Goal: Information Seeking & Learning: Learn about a topic

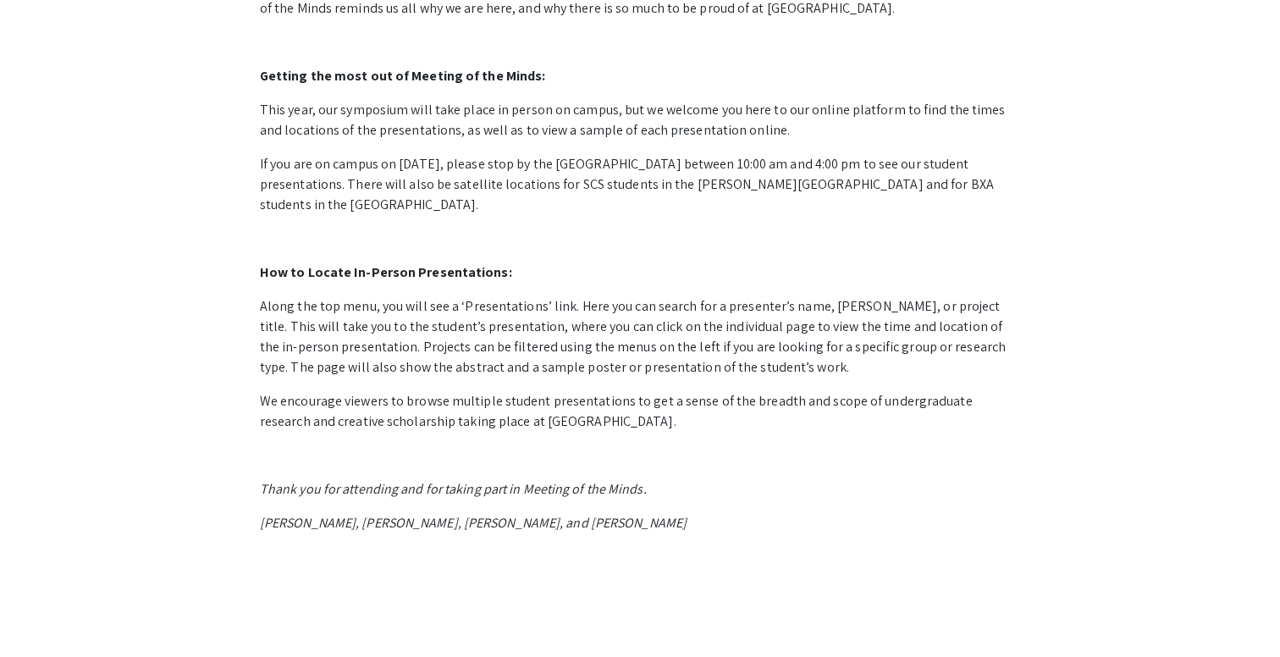
scroll to position [785, 0]
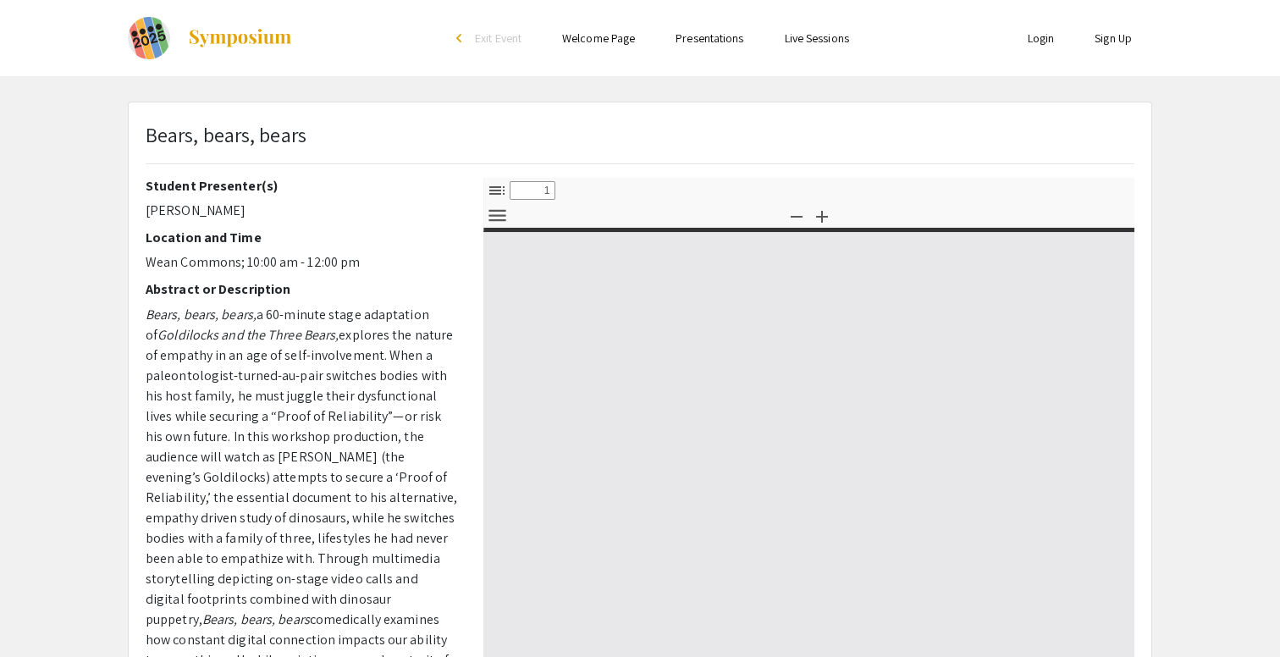
select select "custom"
type input "0"
select select "custom"
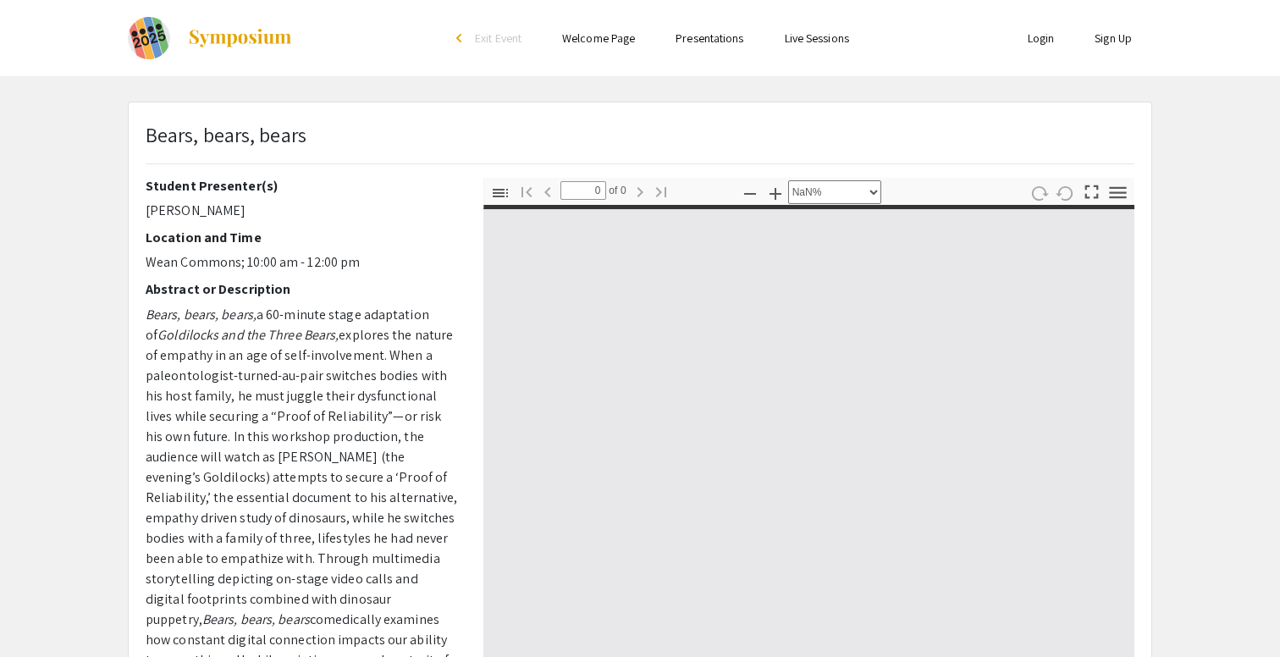
type input "1"
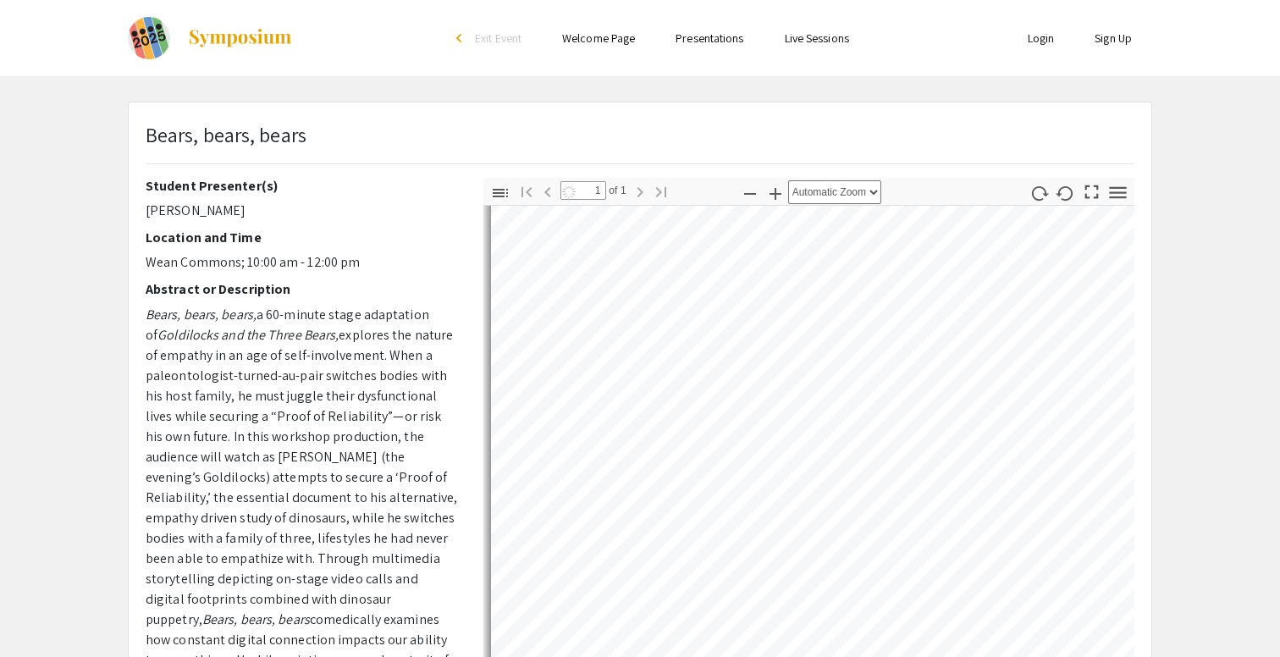
scroll to position [75, 0]
select select "auto"
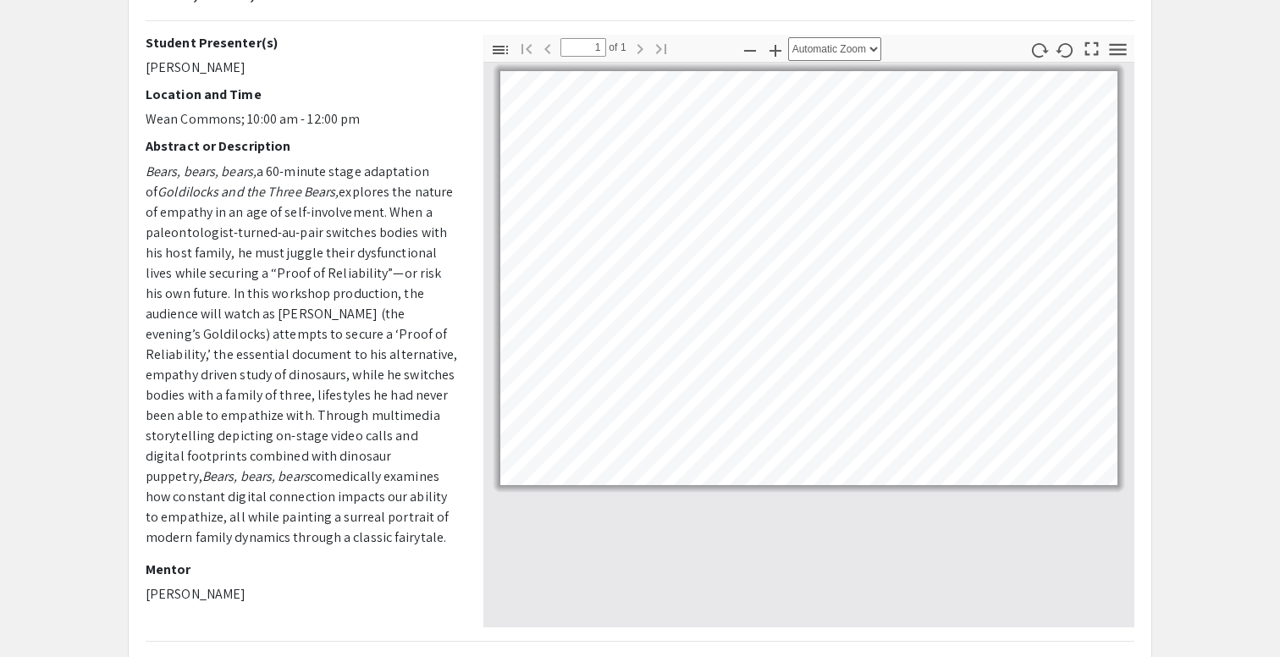
scroll to position [145, 0]
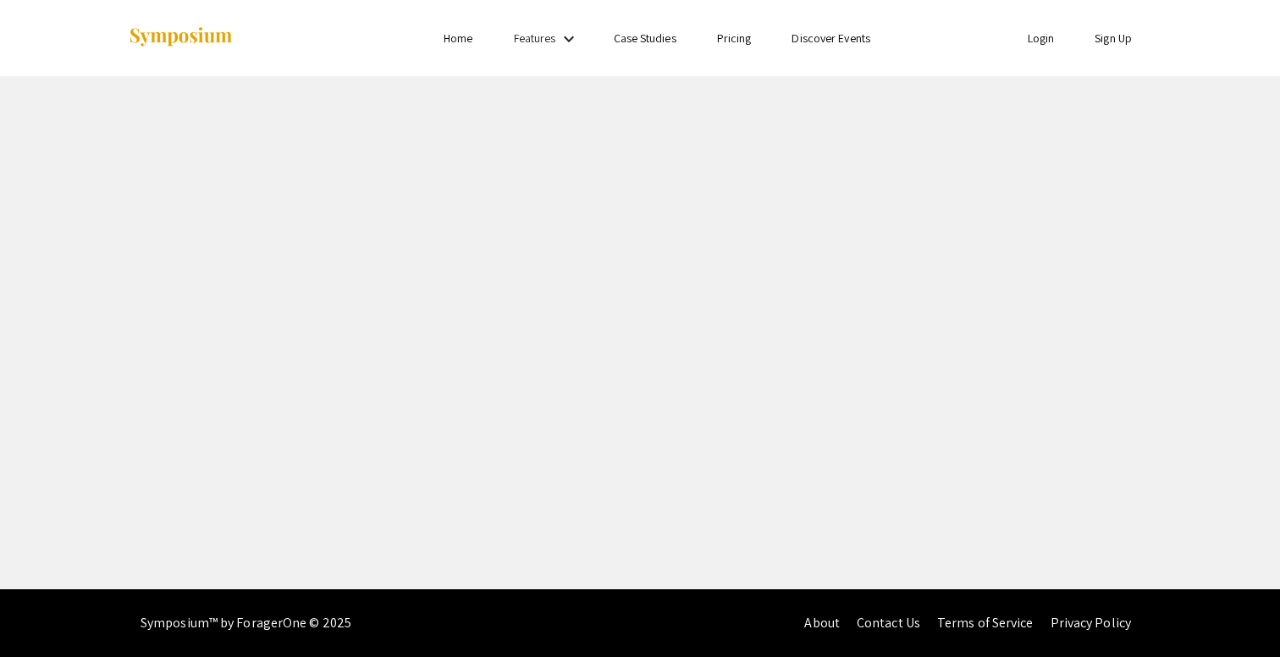
select select "custom"
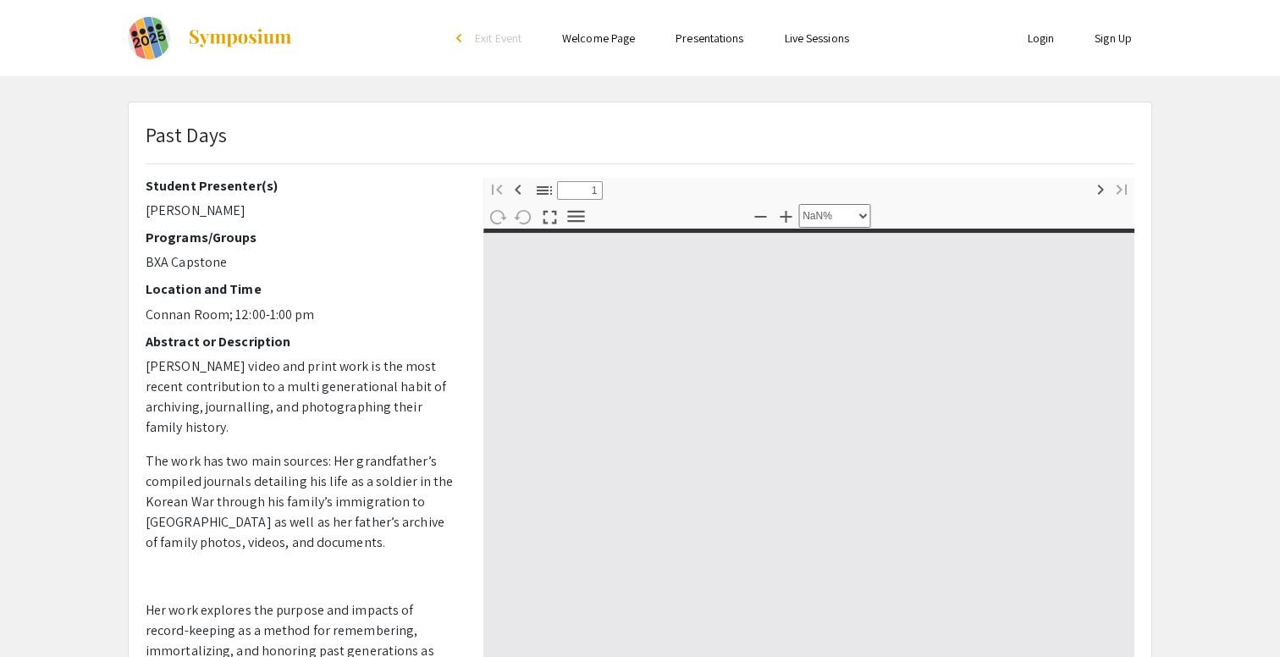
type input "0"
select select "custom"
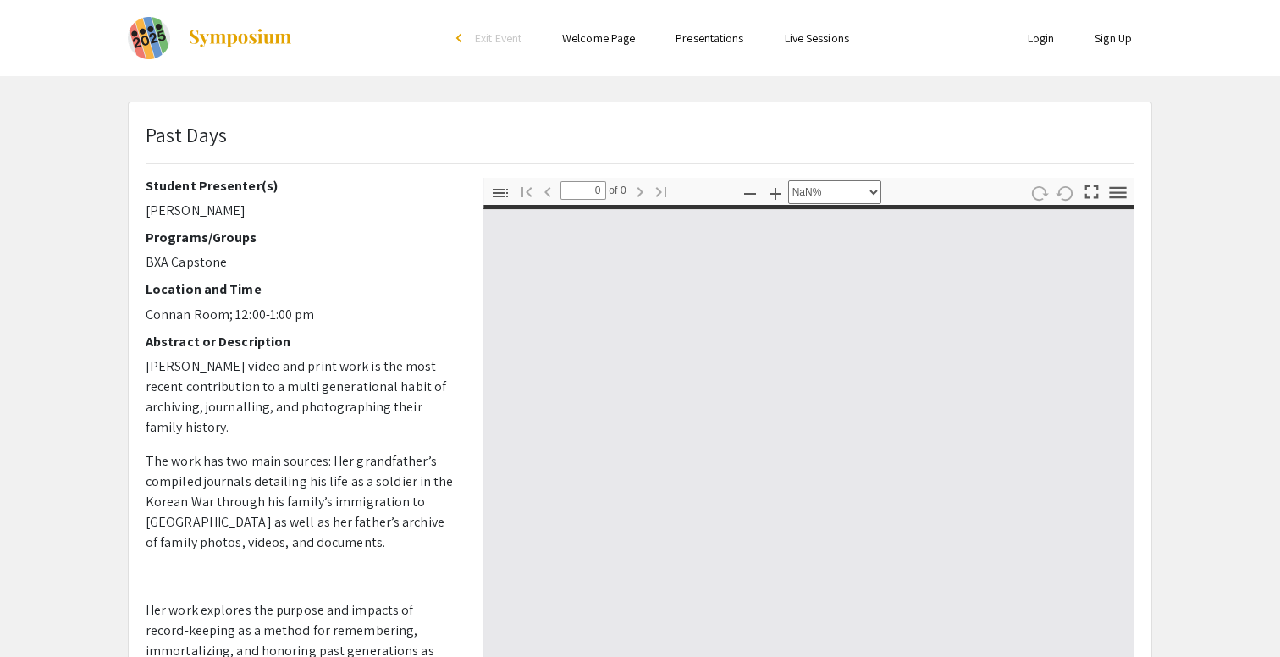
type input "1"
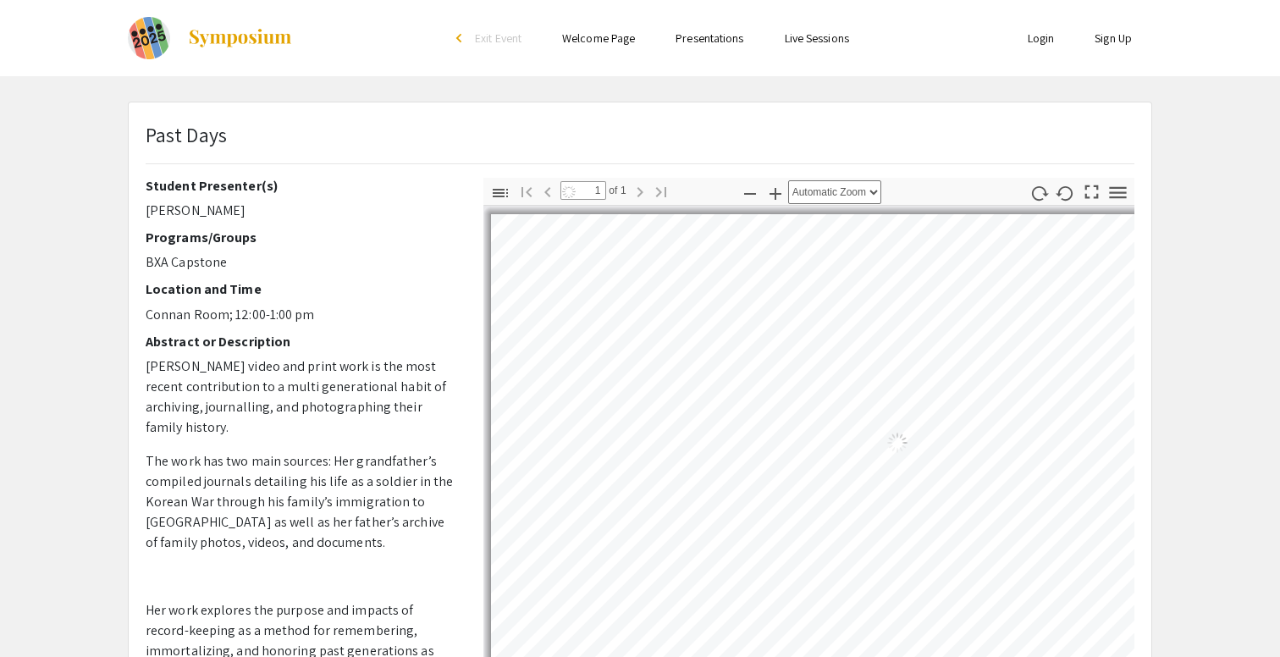
select select "auto"
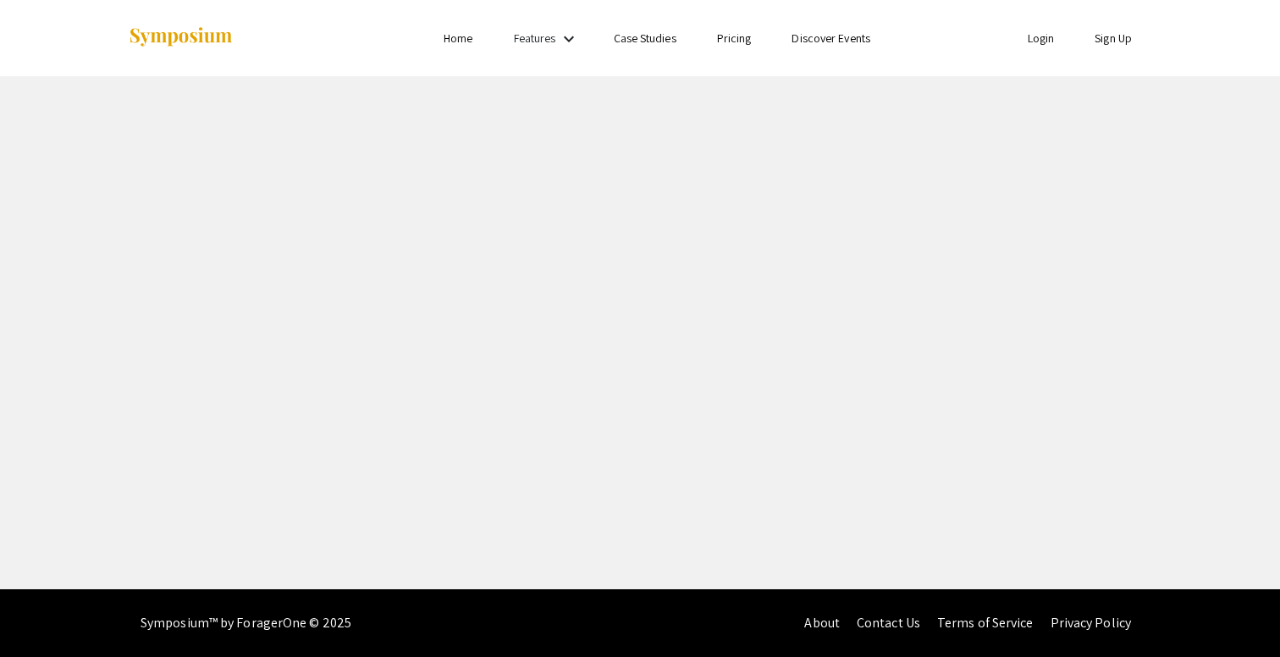
select select "custom"
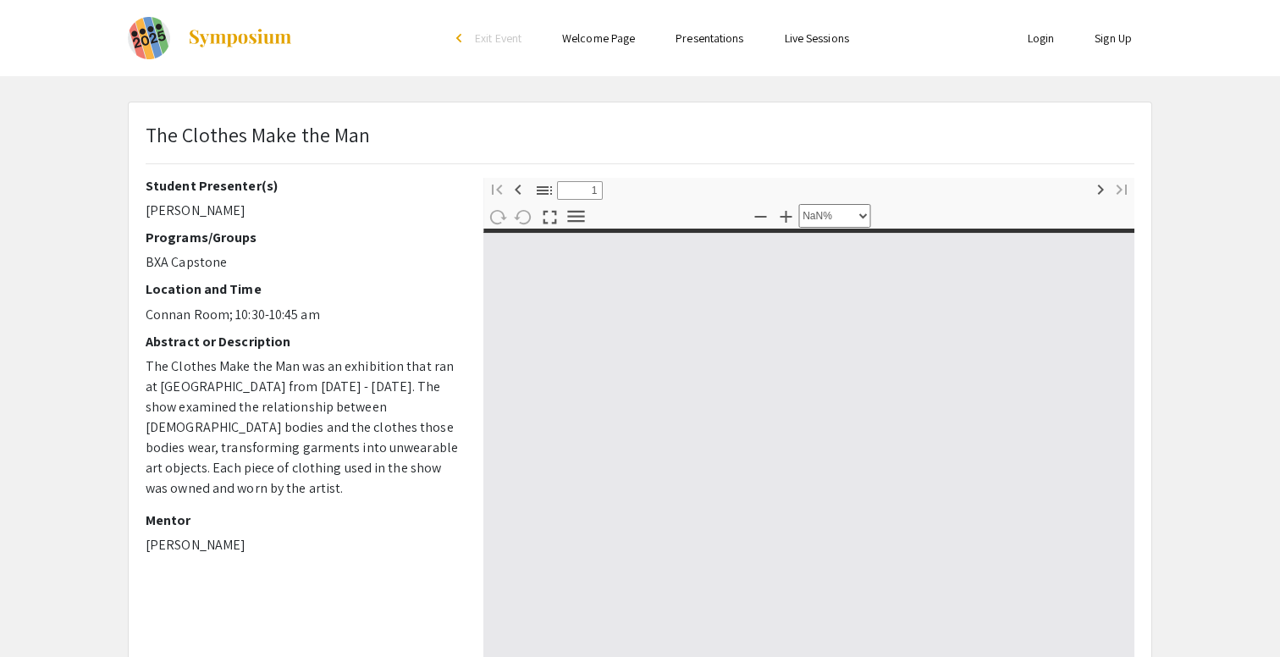
type input "0"
select select "custom"
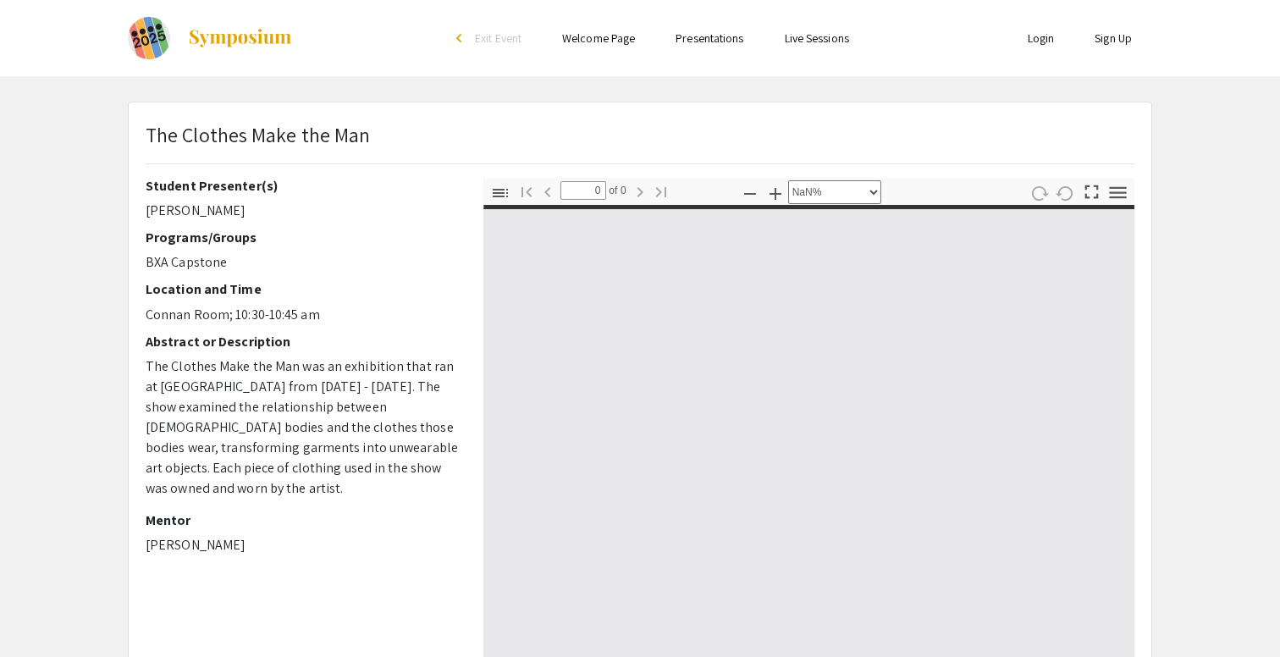
type input "1"
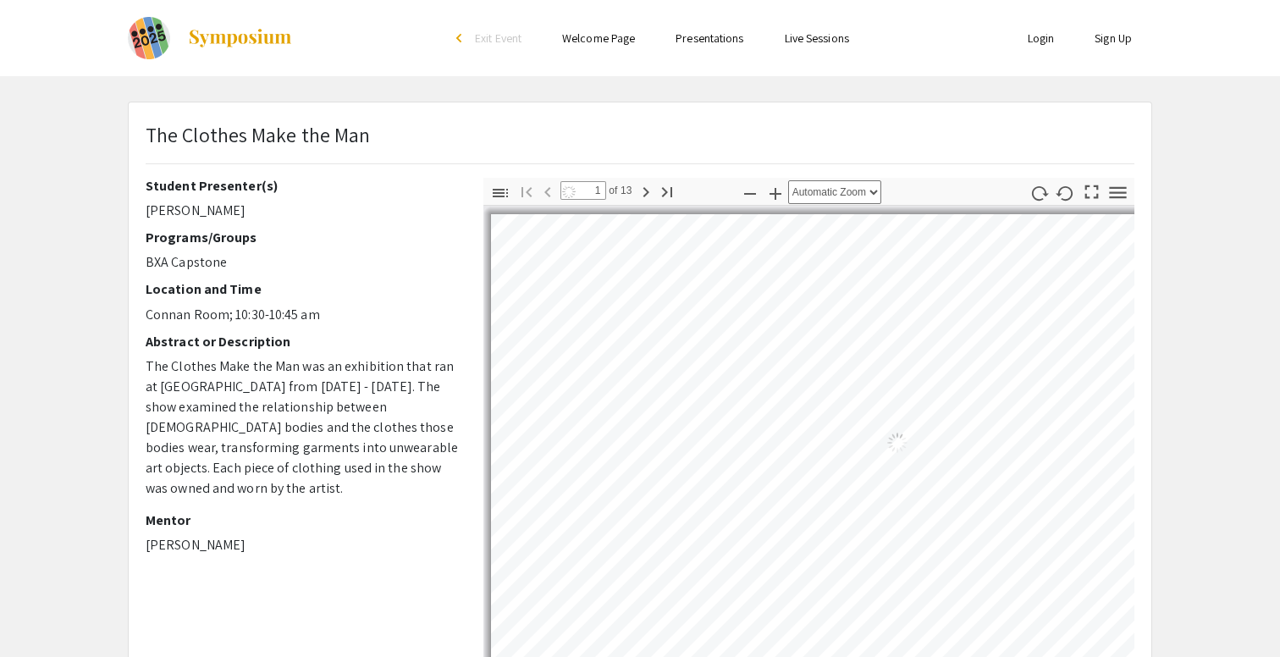
select select "auto"
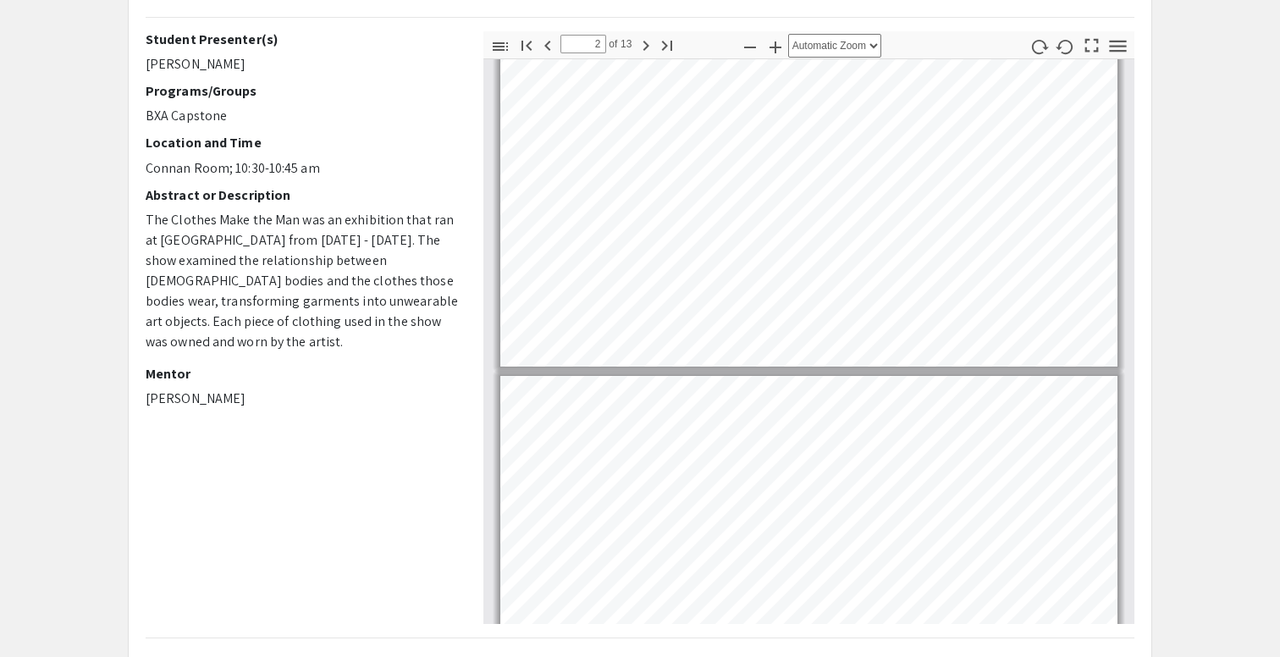
type input "1"
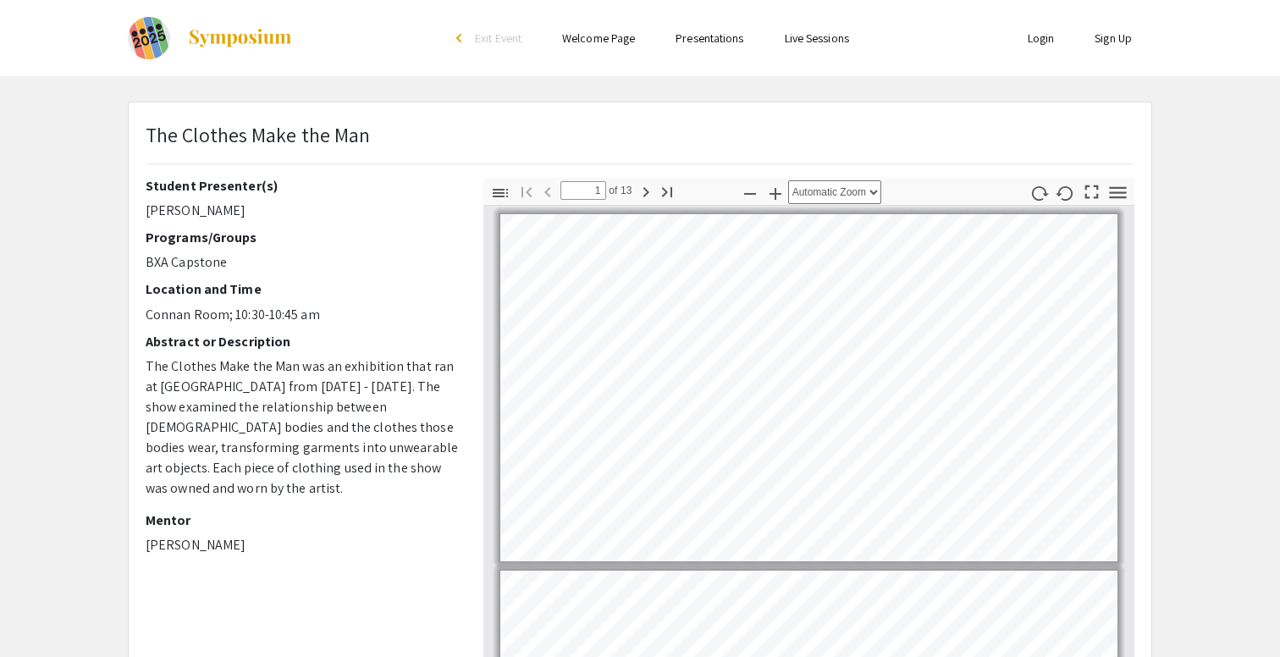
click at [747, 33] on li "Presentations" at bounding box center [709, 38] width 108 height 20
click at [734, 33] on link "Presentations" at bounding box center [710, 37] width 68 height 15
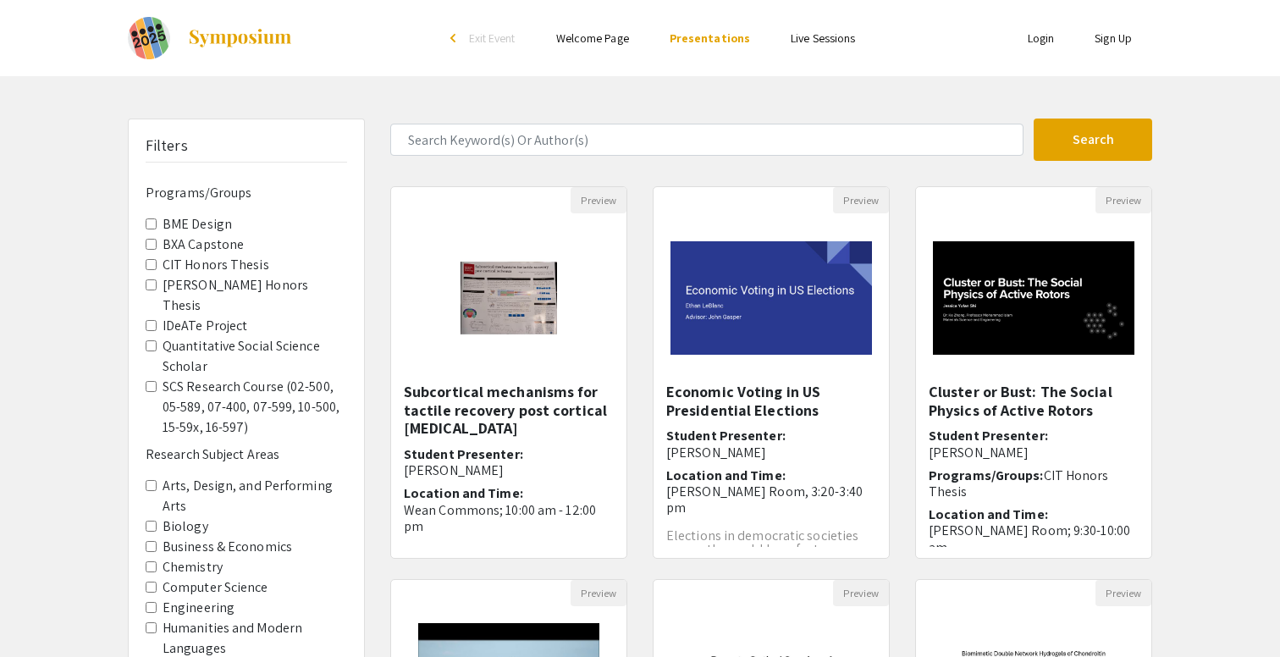
click at [147, 243] on Capstone "BXA Capstone" at bounding box center [151, 244] width 11 height 11
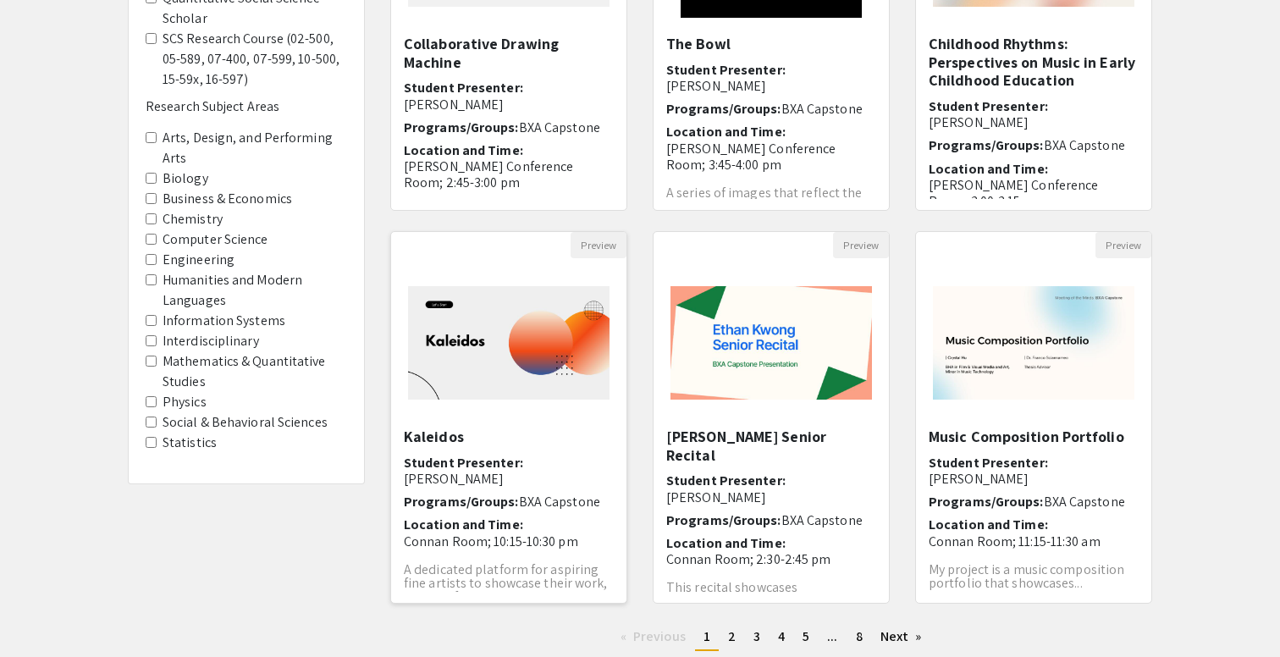
scroll to position [208, 0]
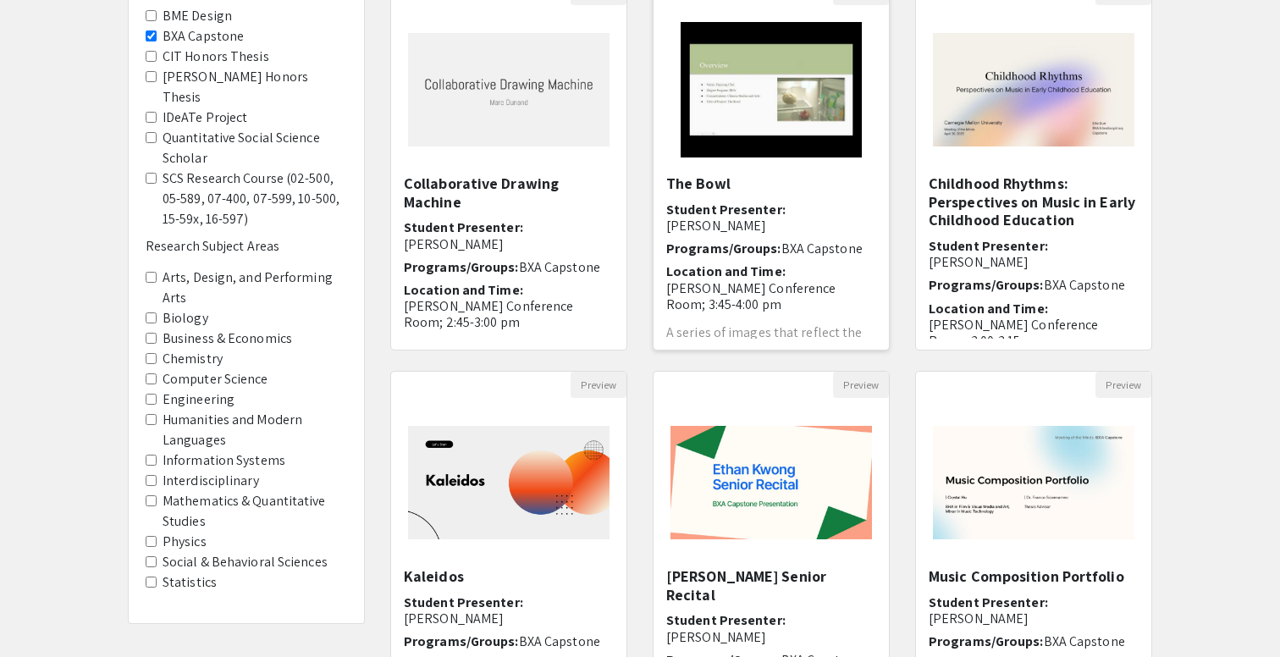
click at [779, 130] on img "Open Presentation <p>The Bowl</p>" at bounding box center [771, 89] width 214 height 169
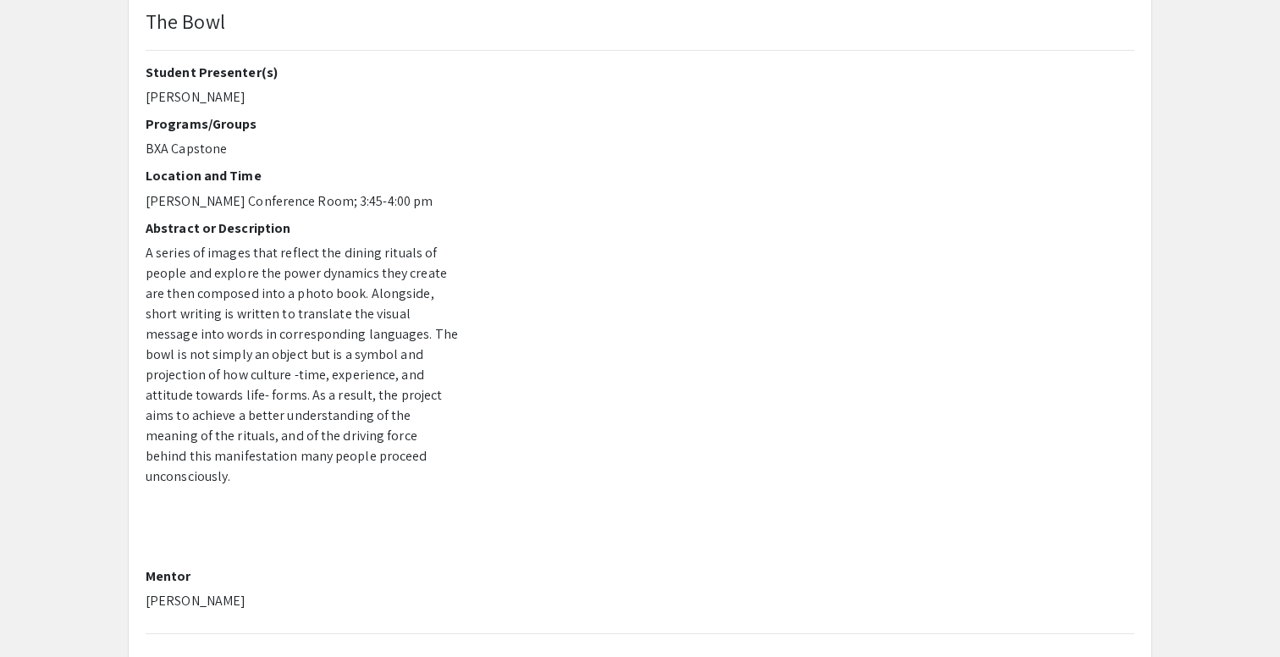
scroll to position [115, 0]
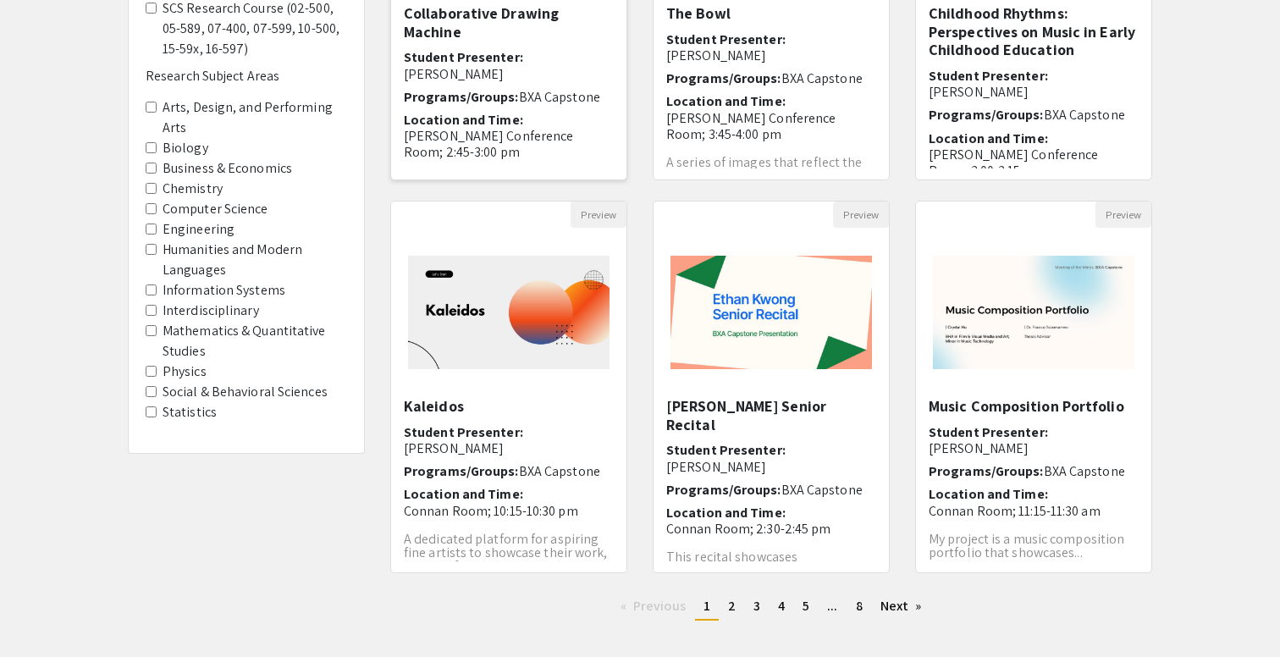
scroll to position [466, 0]
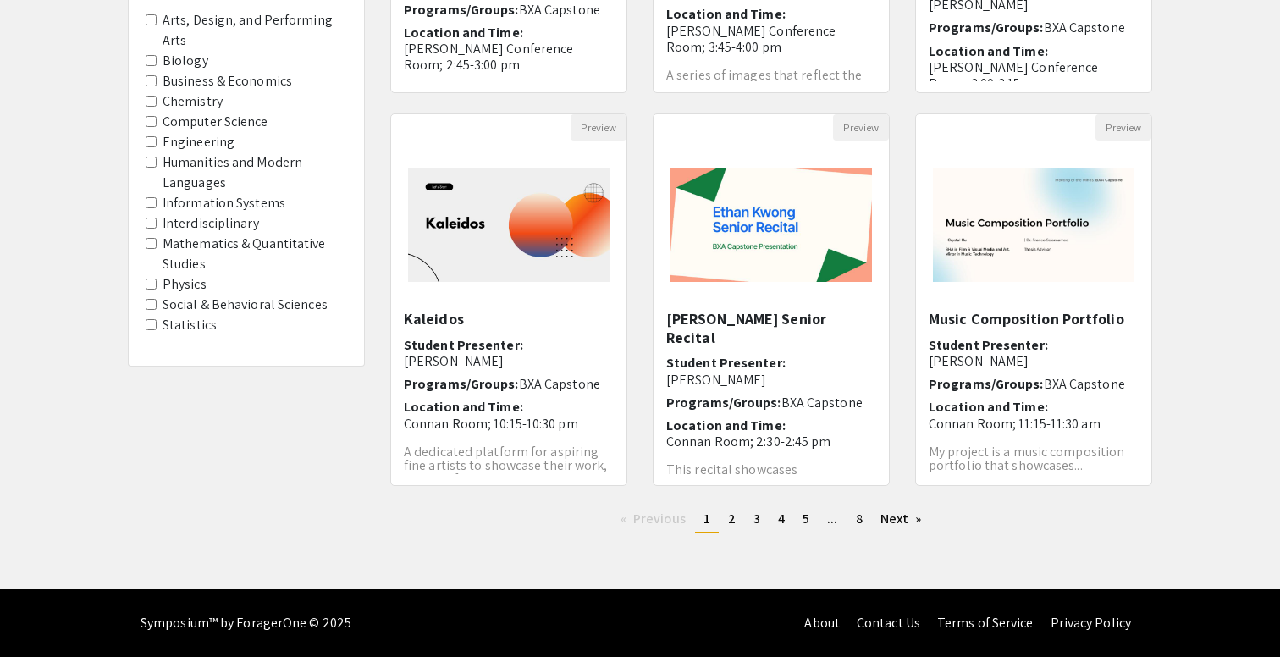
click at [728, 532] on ul "Previous page 1 / 8 You're on page 1 page 2 page 3 page 4 page 5 page ... page …" at bounding box center [771, 519] width 762 height 27
click at [728, 517] on span "2" at bounding box center [732, 519] width 8 height 18
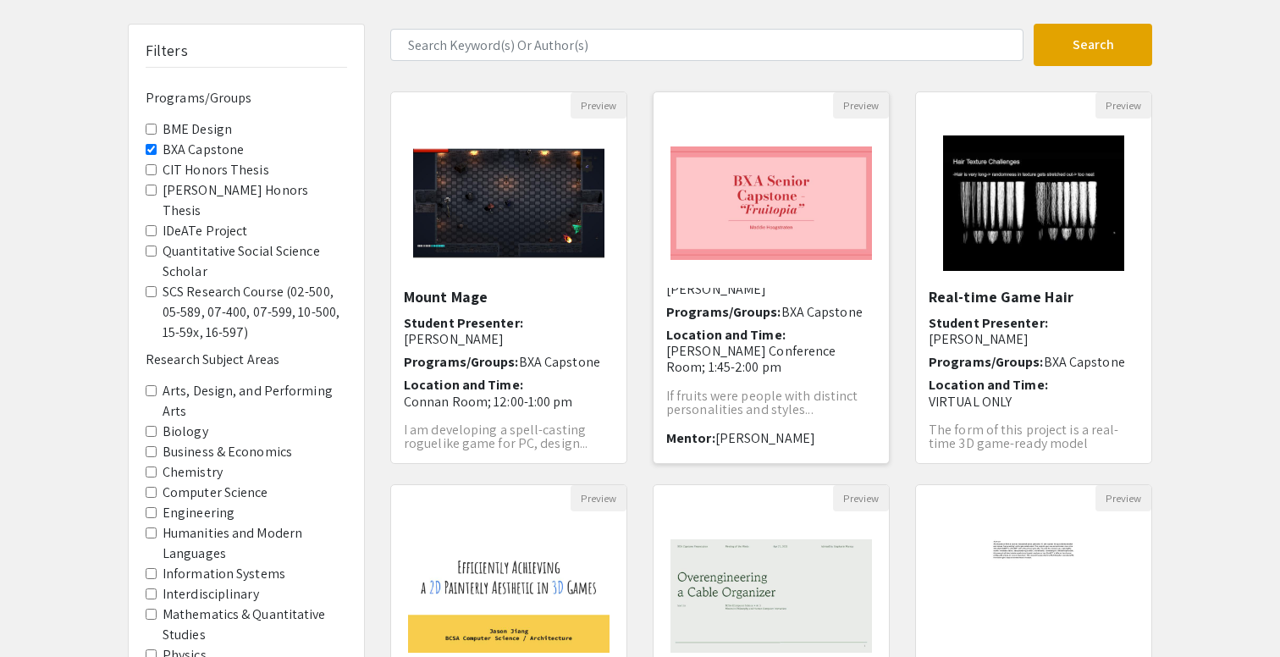
scroll to position [101, 0]
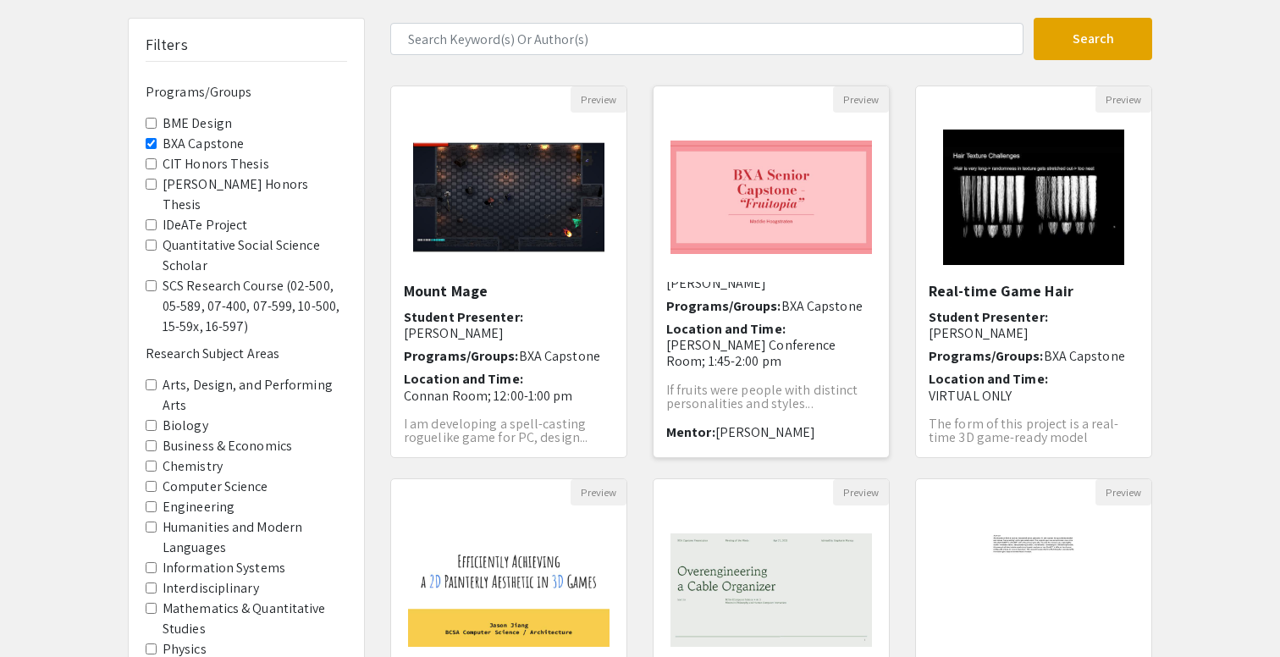
click at [755, 225] on img "Open Presentation <p>Fruitopia - BXA Senior Capstone</p>" at bounding box center [771, 197] width 235 height 147
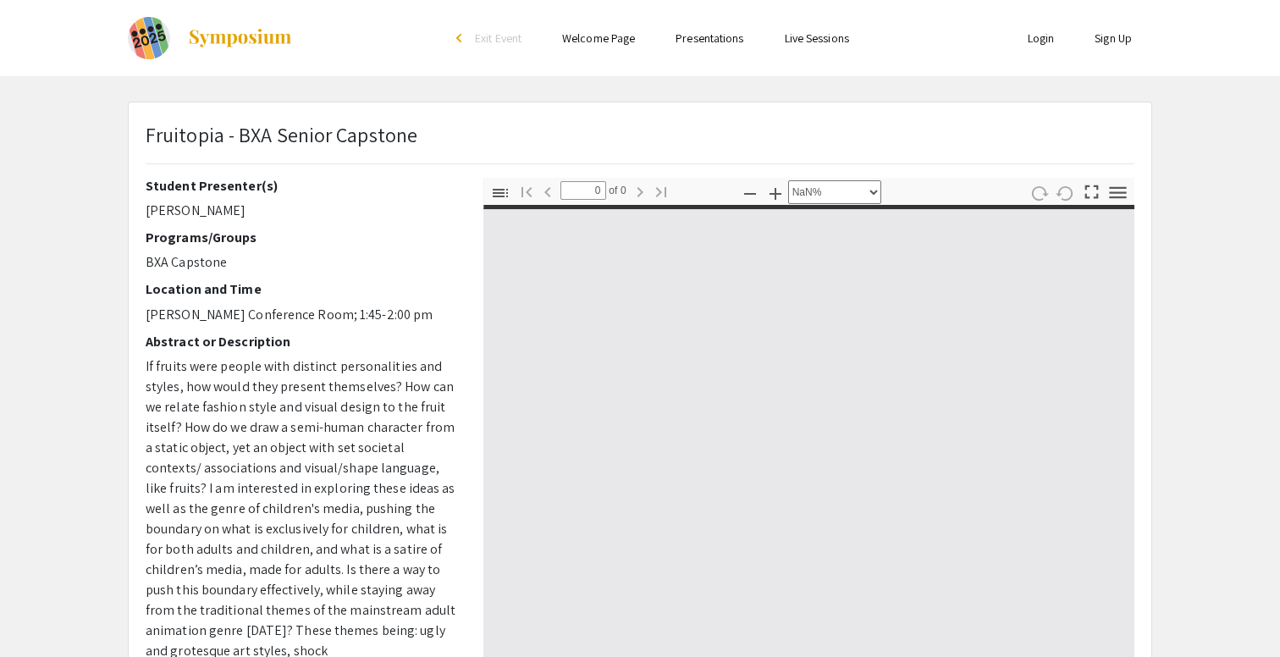
select select "auto"
type input "1"
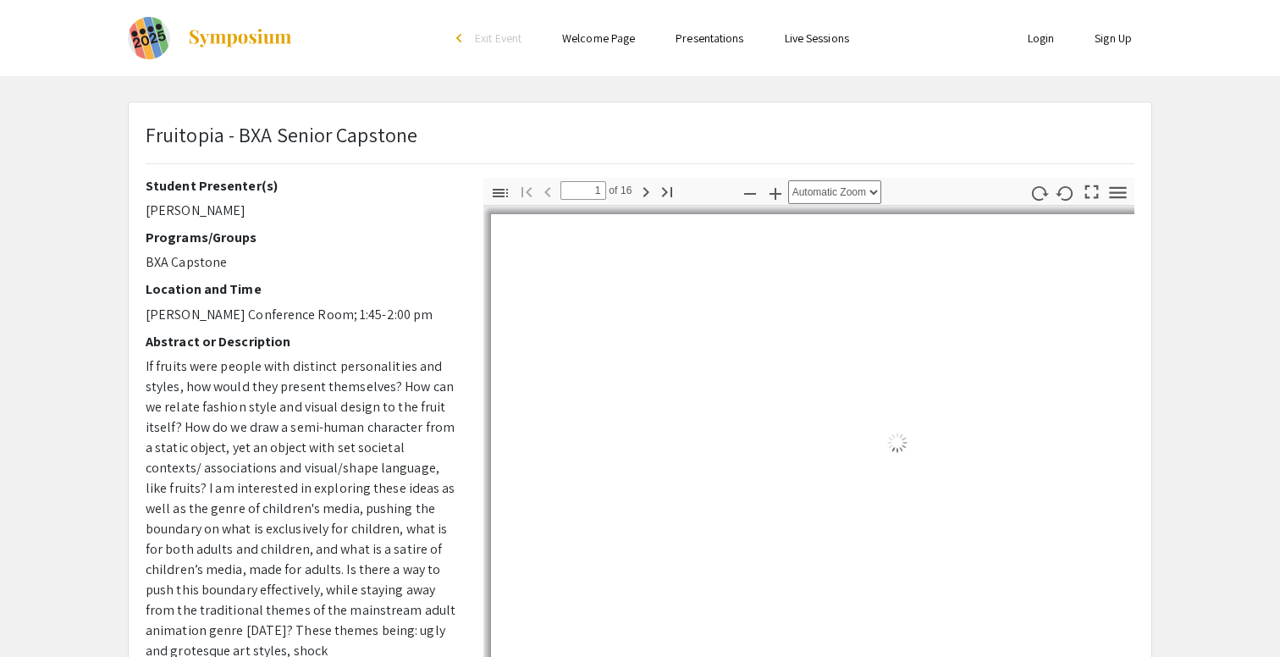
select select "auto"
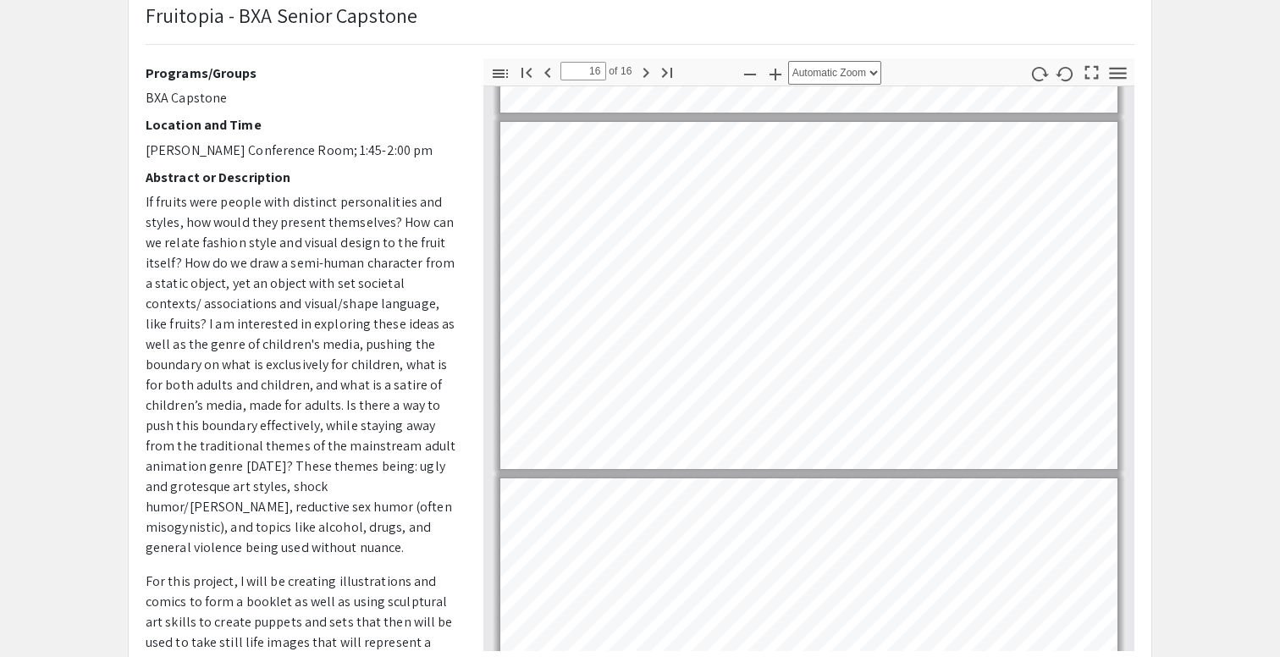
scroll to position [5104, 0]
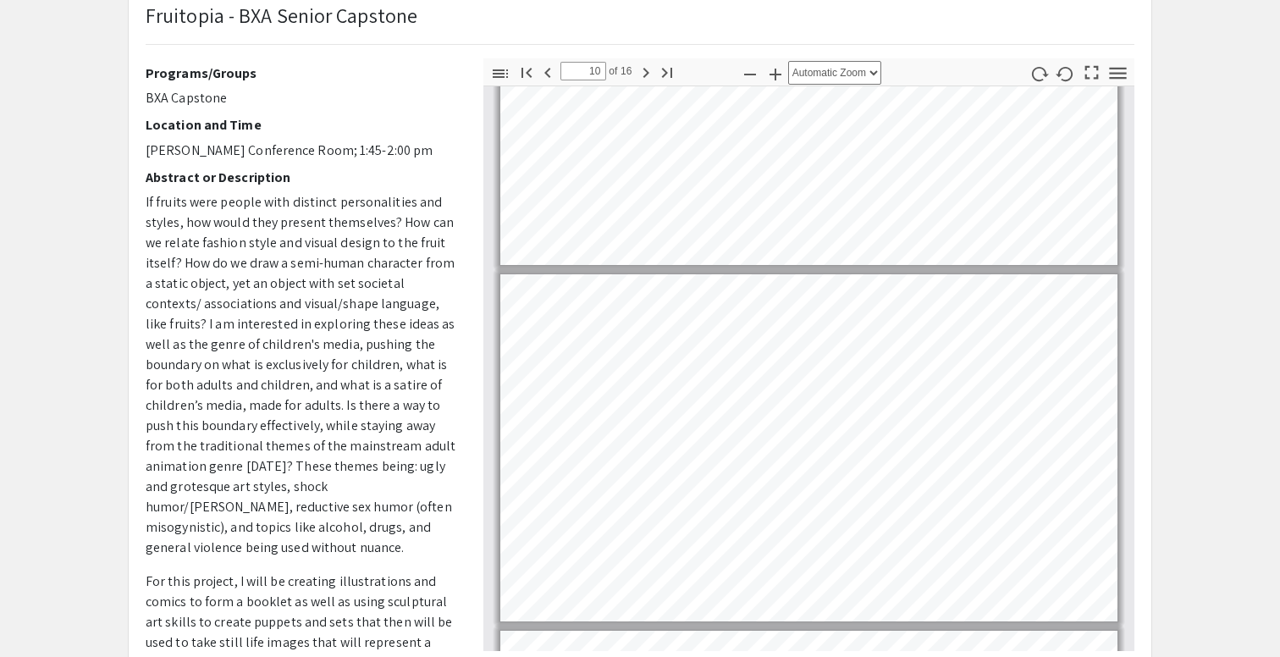
type input "9"
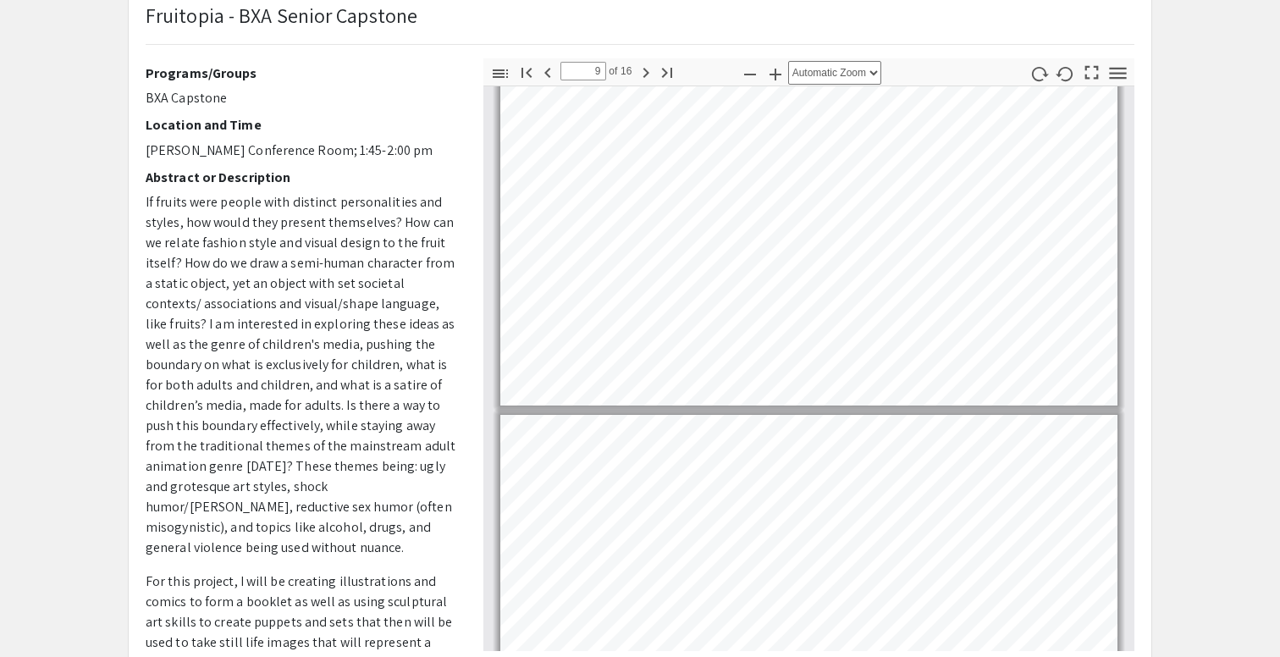
scroll to position [2785, 0]
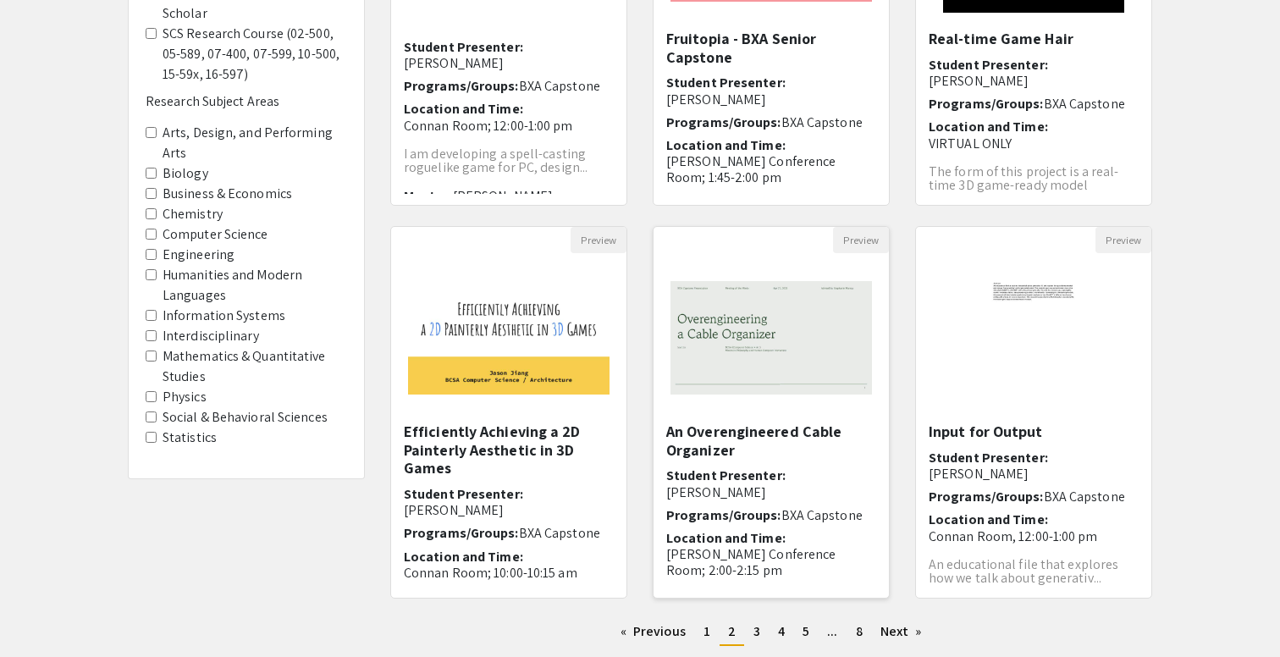
scroll to position [466, 0]
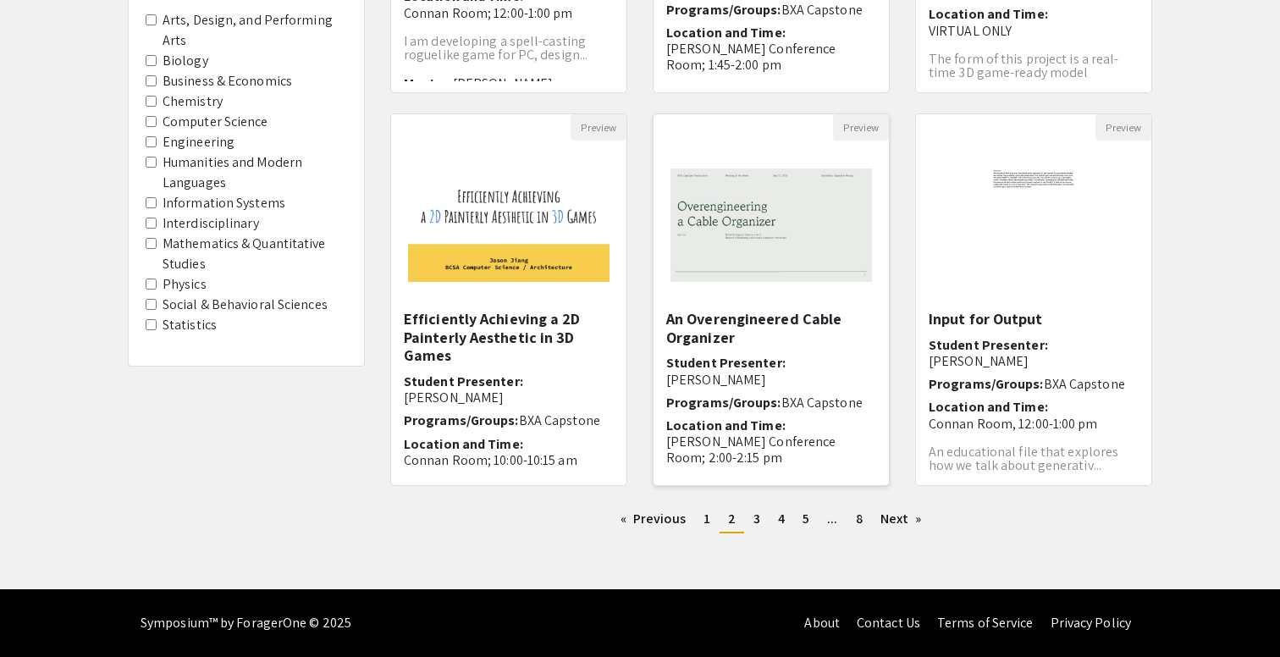
click at [764, 240] on img "Open Presentation <p>An Overengineered Cable Organizer</p>" at bounding box center [771, 225] width 235 height 147
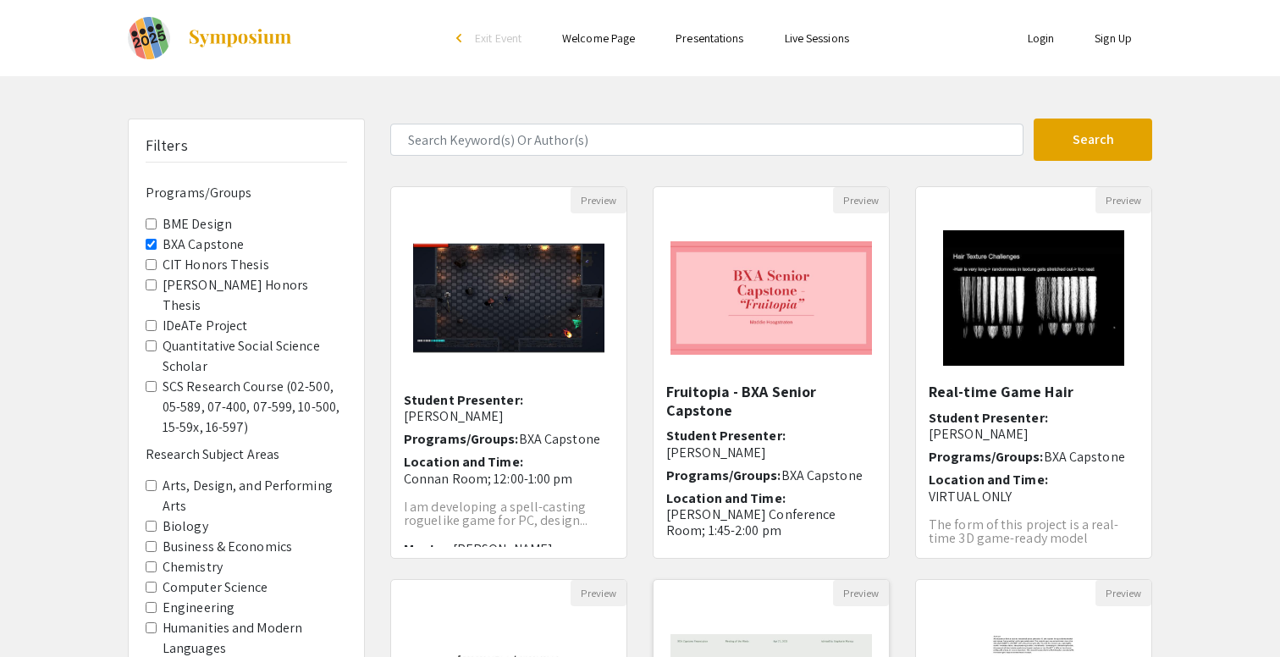
select select "custom"
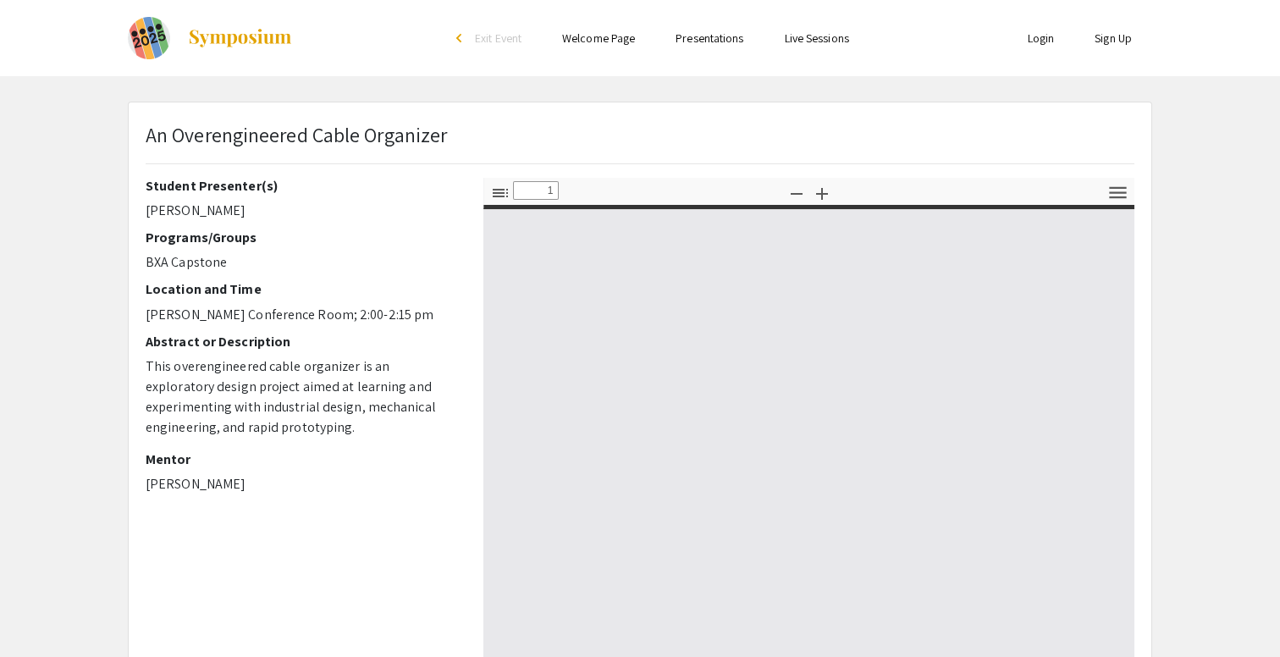
type input "0"
select select "auto"
type input "1"
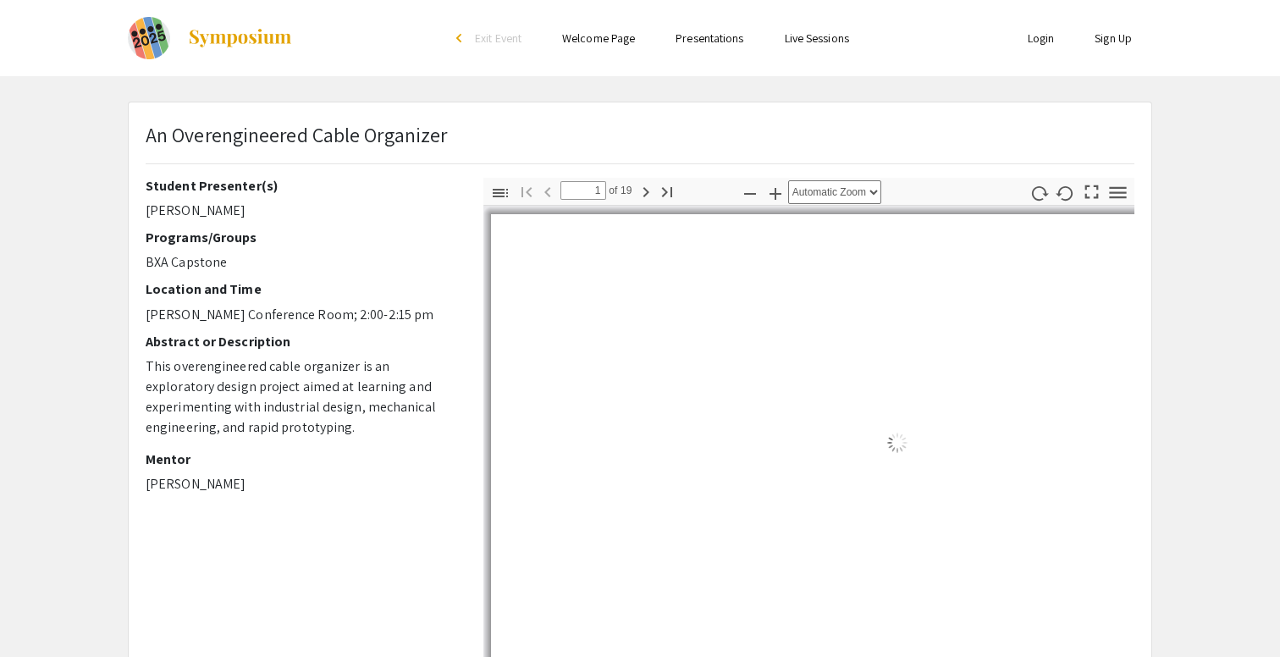
select select "auto"
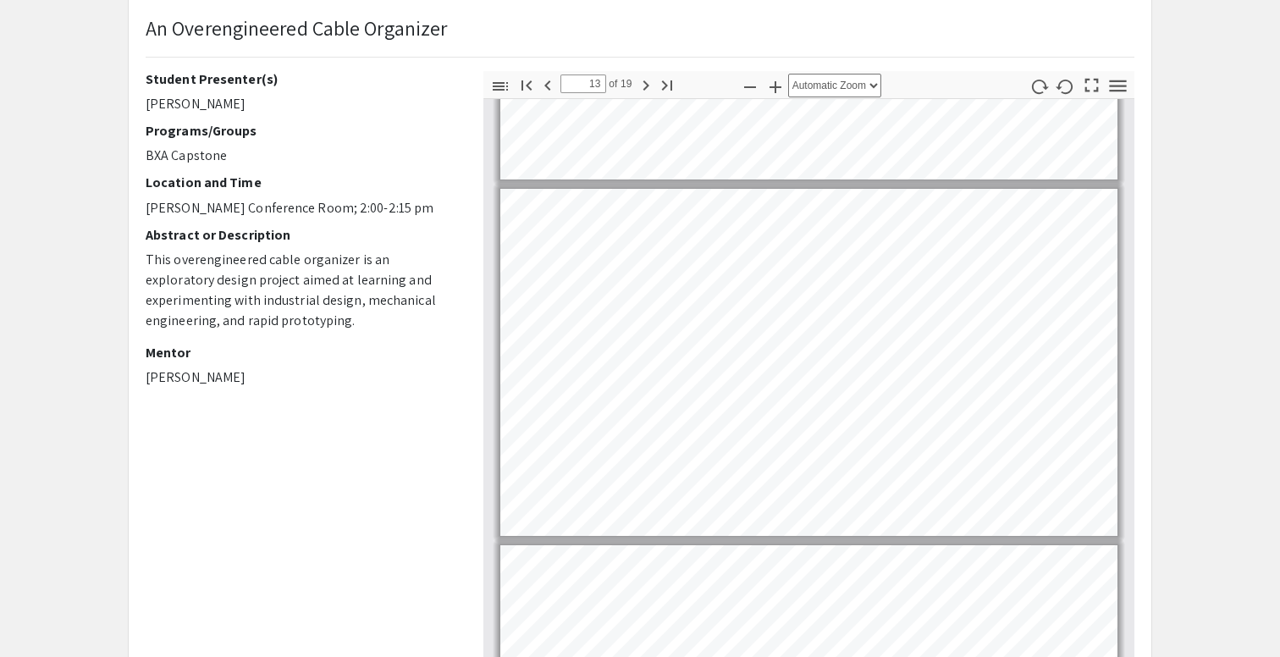
scroll to position [4281, 0]
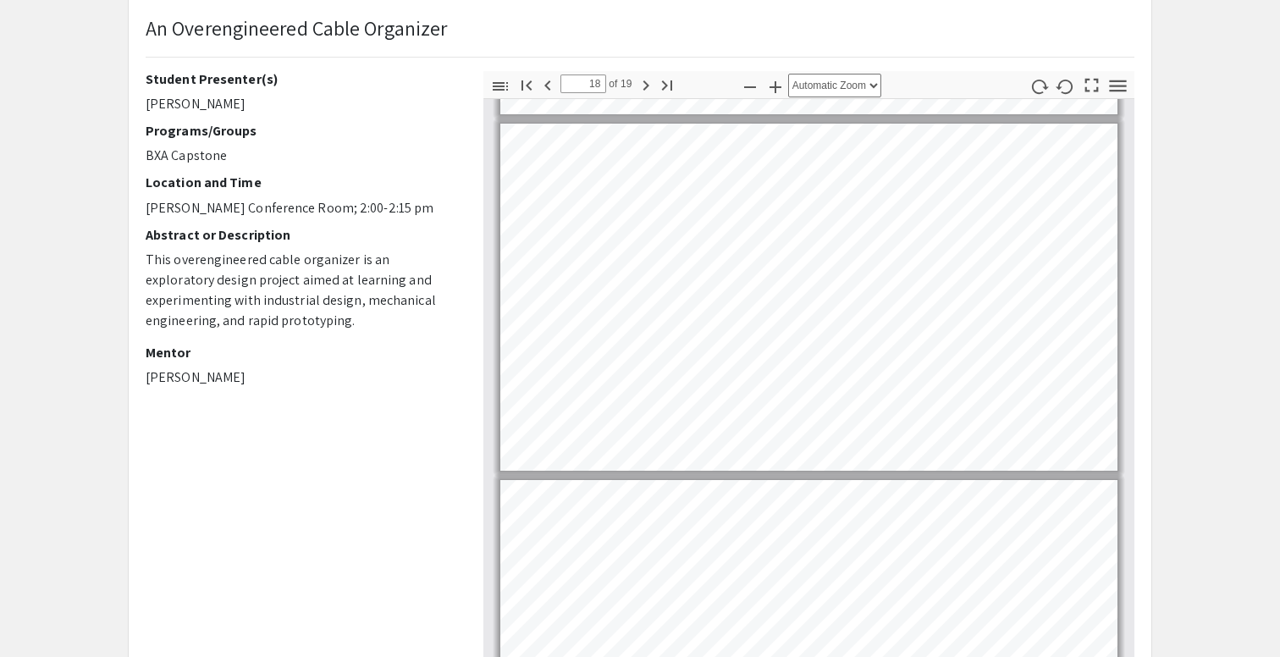
type input "19"
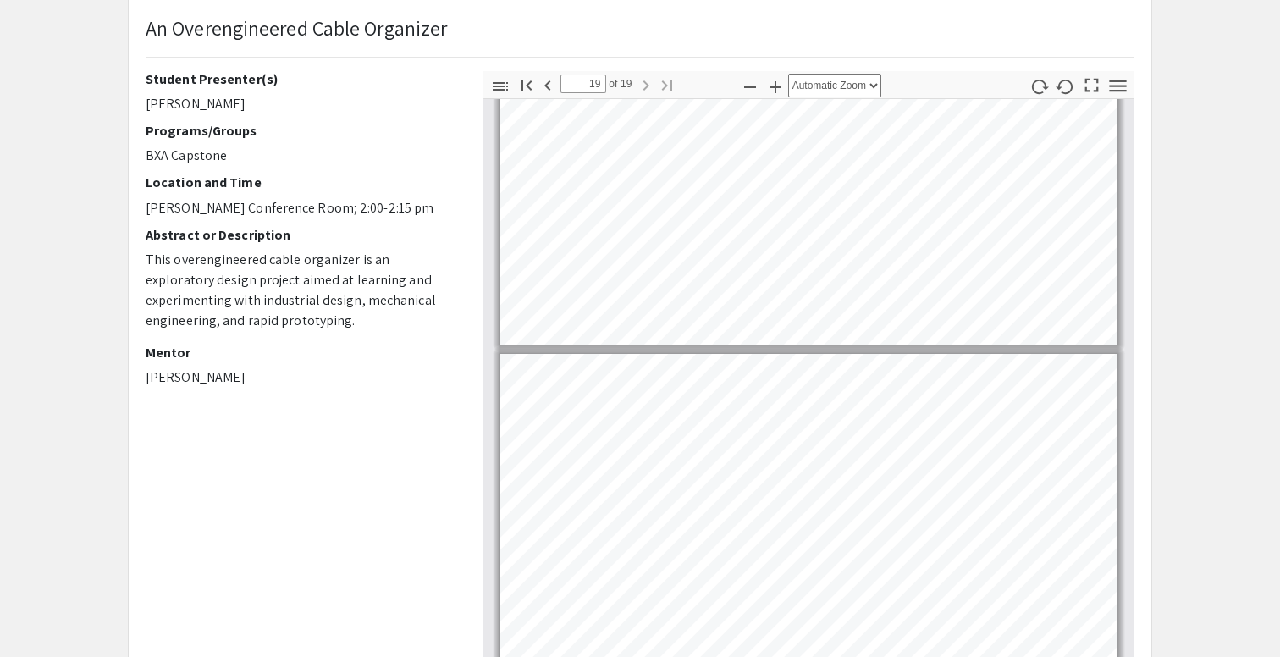
scroll to position [6216, 0]
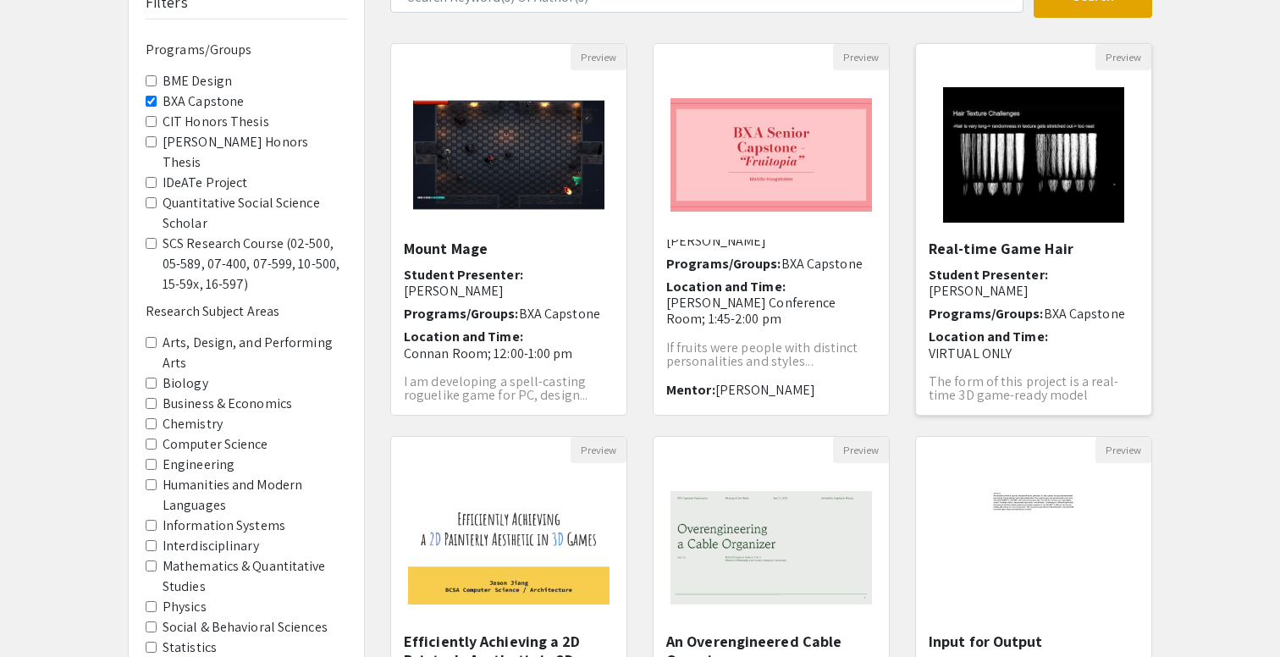
scroll to position [466, 0]
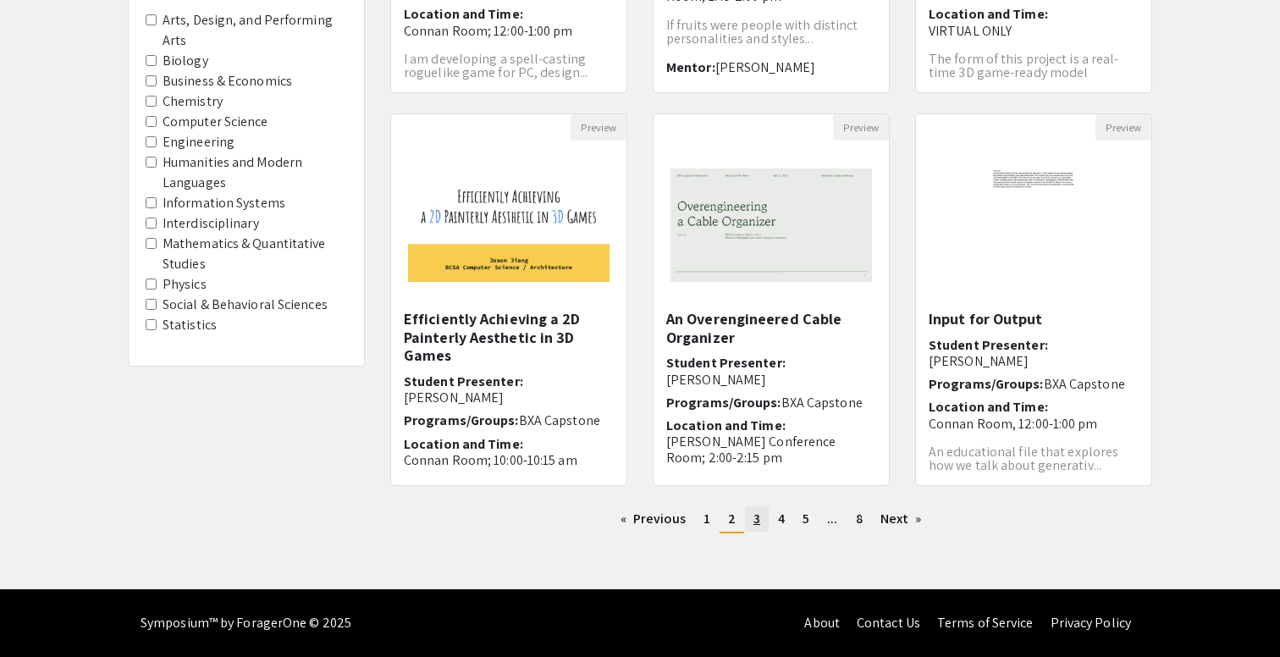
click at [757, 519] on span "3" at bounding box center [757, 519] width 7 height 18
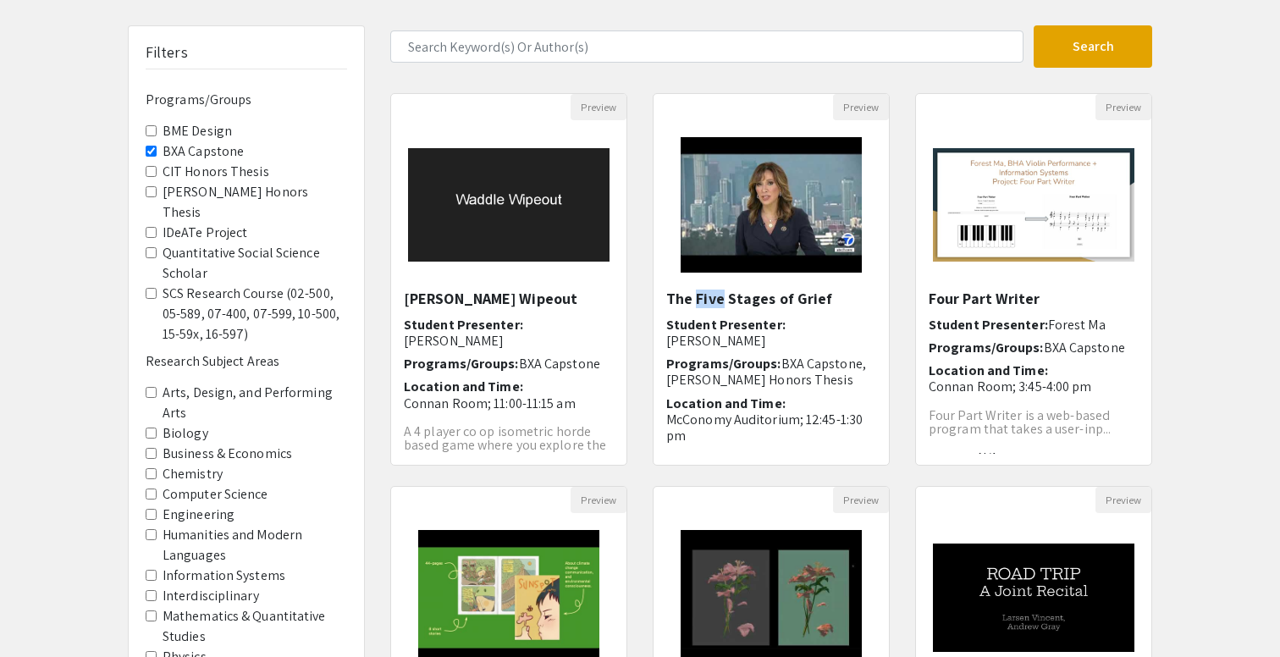
scroll to position [96, 0]
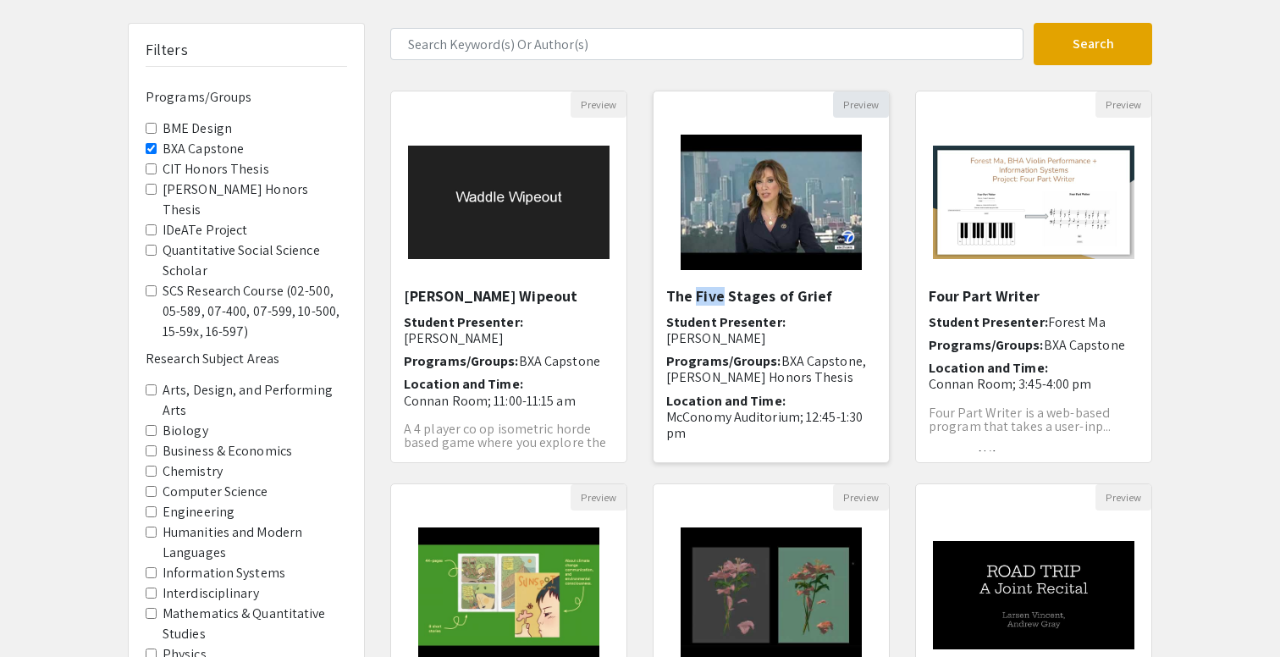
click at [868, 102] on button "Preview" at bounding box center [861, 104] width 56 height 26
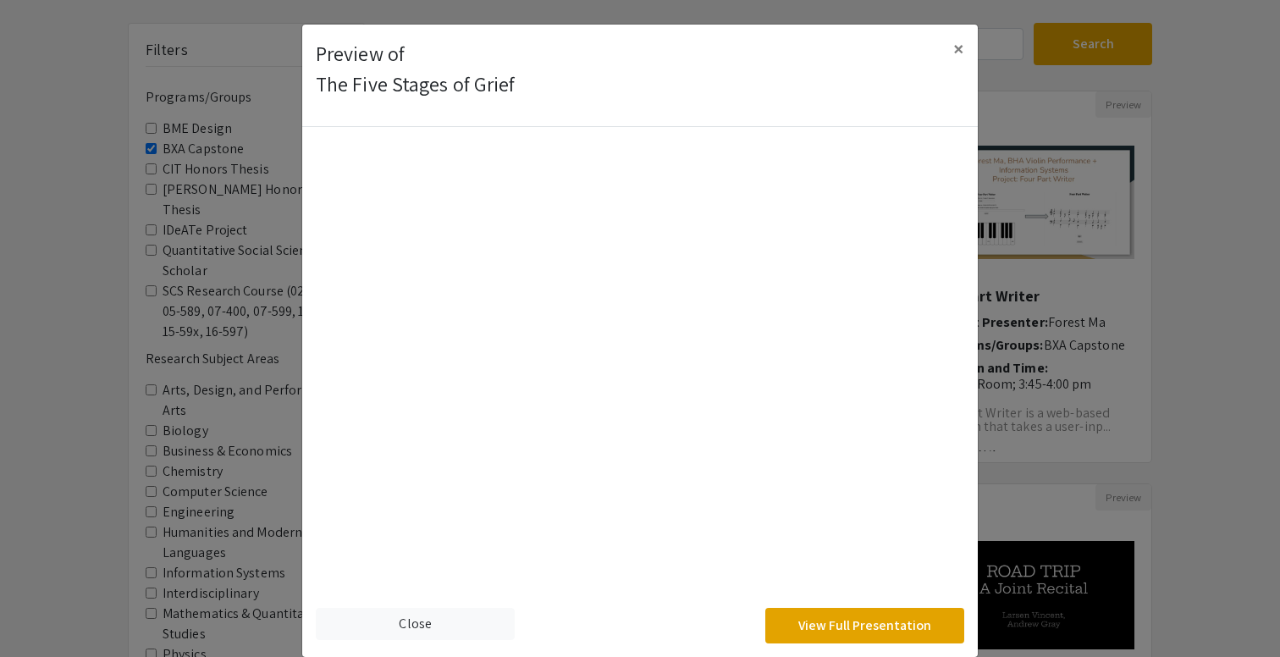
scroll to position [25, 0]
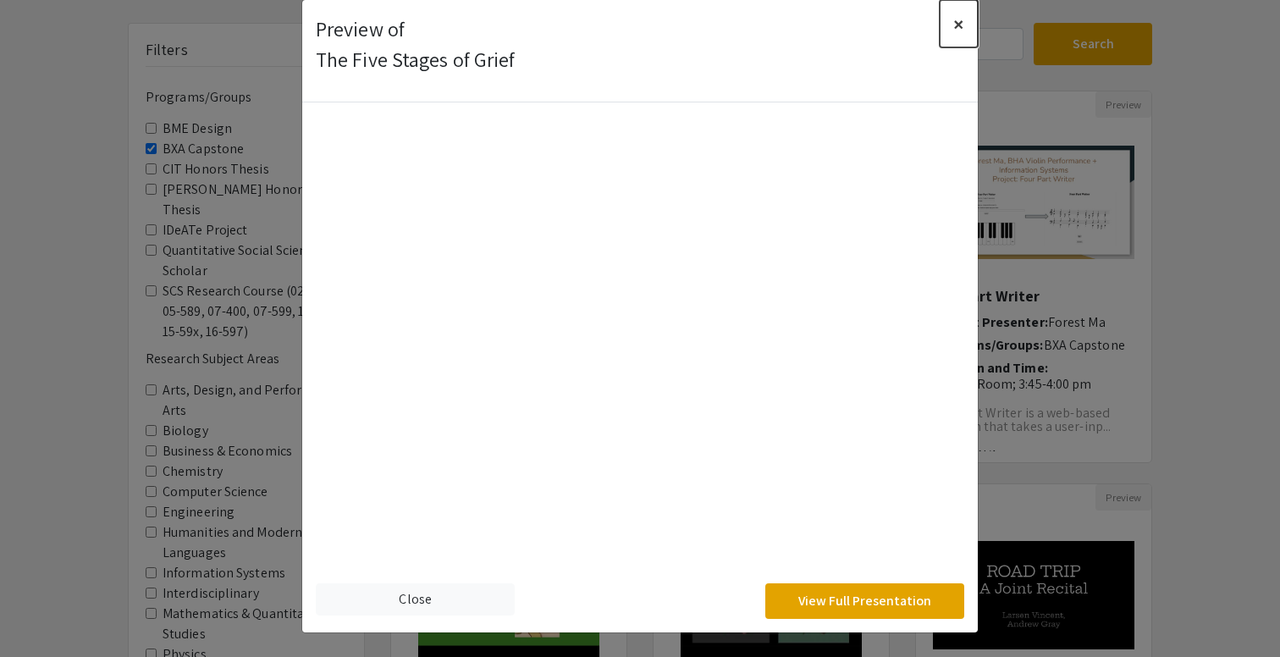
click at [962, 22] on span "×" at bounding box center [959, 23] width 11 height 27
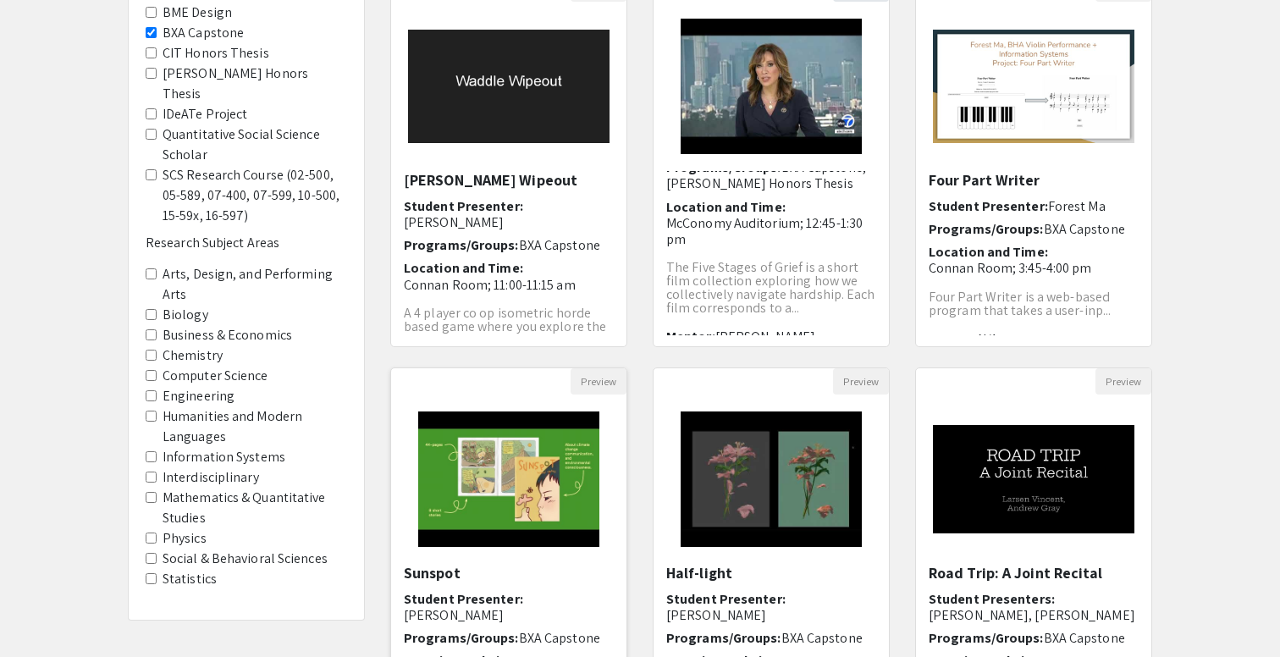
scroll to position [255, 0]
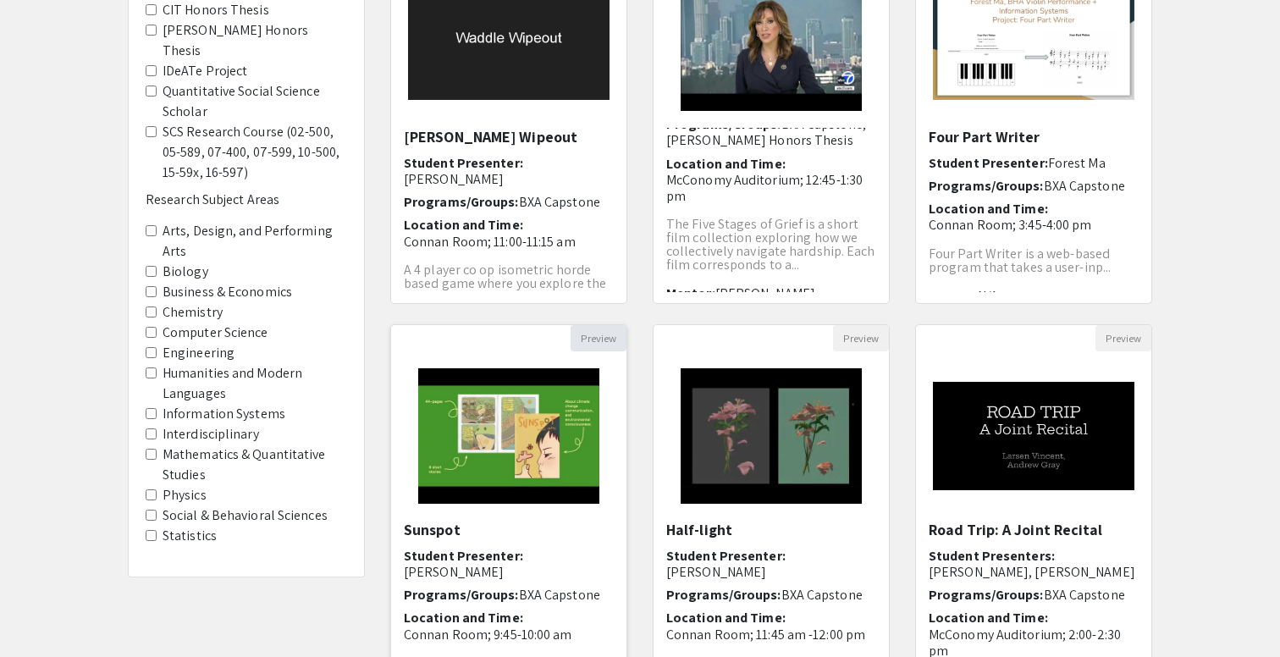
click at [592, 346] on button "Preview" at bounding box center [599, 338] width 56 height 26
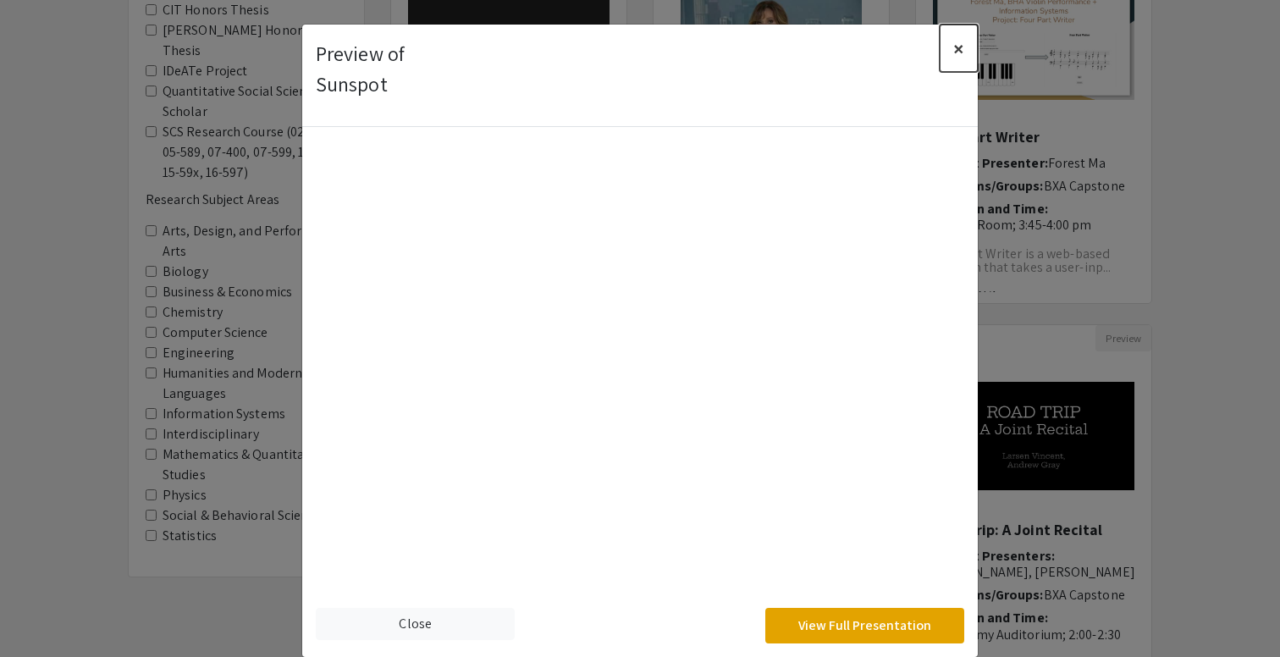
click at [958, 47] on span "×" at bounding box center [959, 48] width 11 height 27
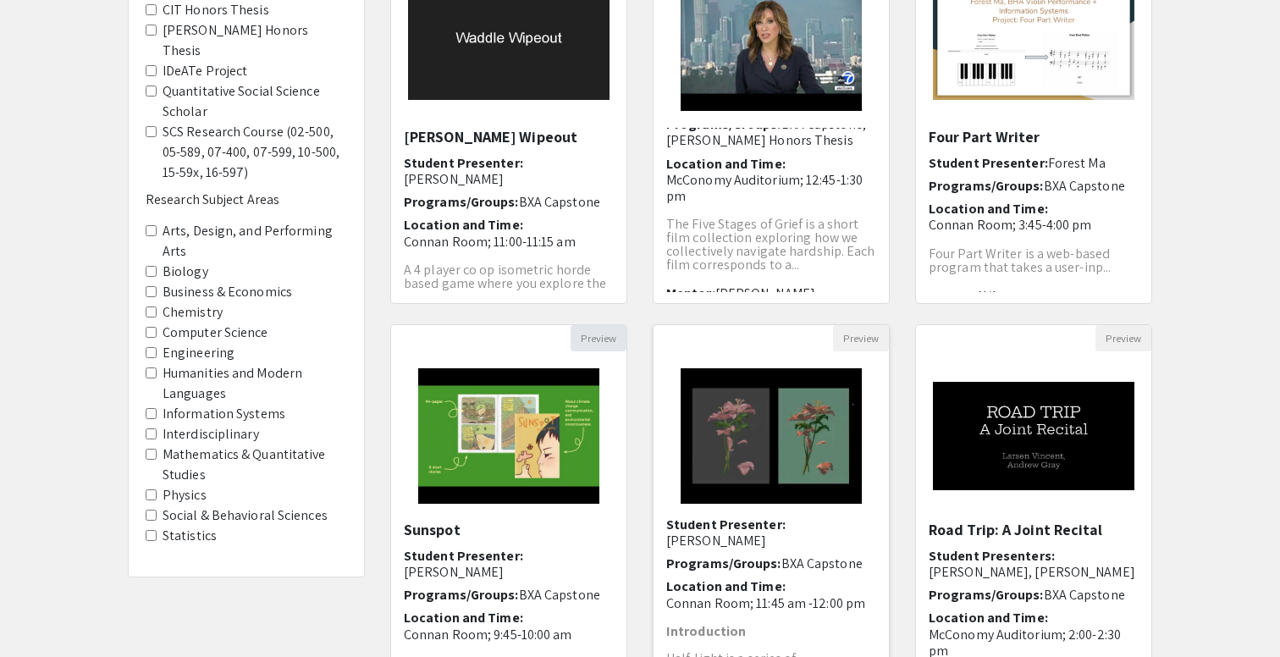
scroll to position [466, 0]
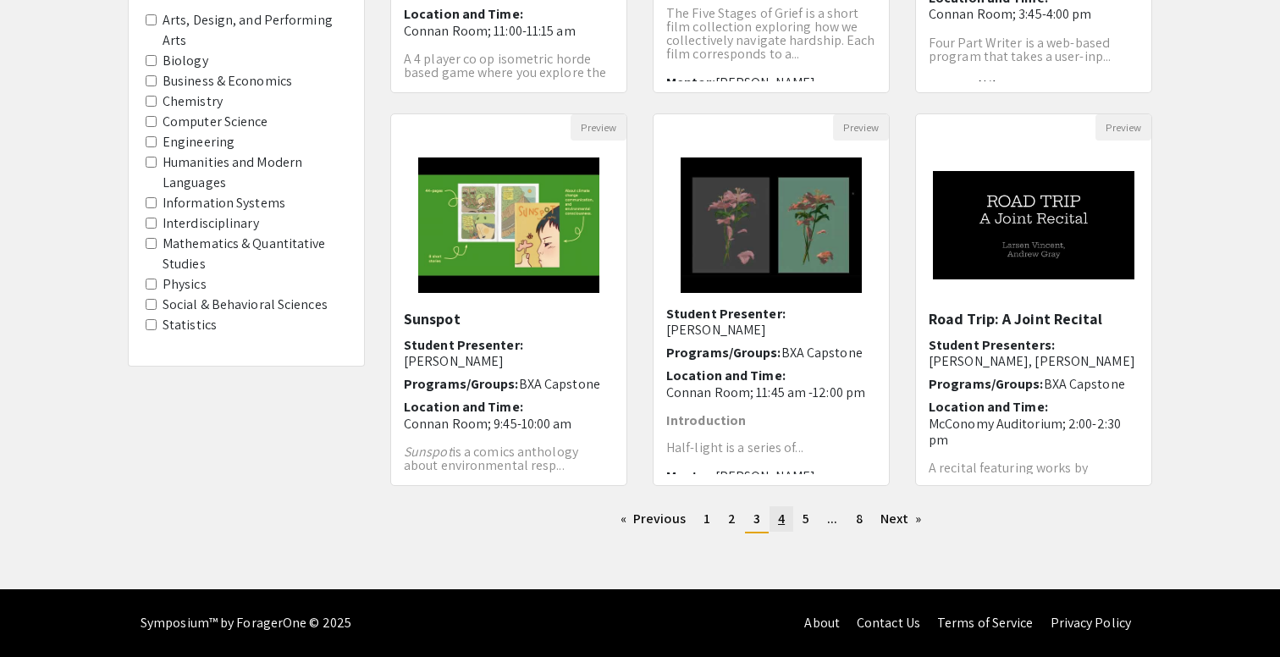
click at [783, 524] on span "4" at bounding box center [781, 519] width 7 height 18
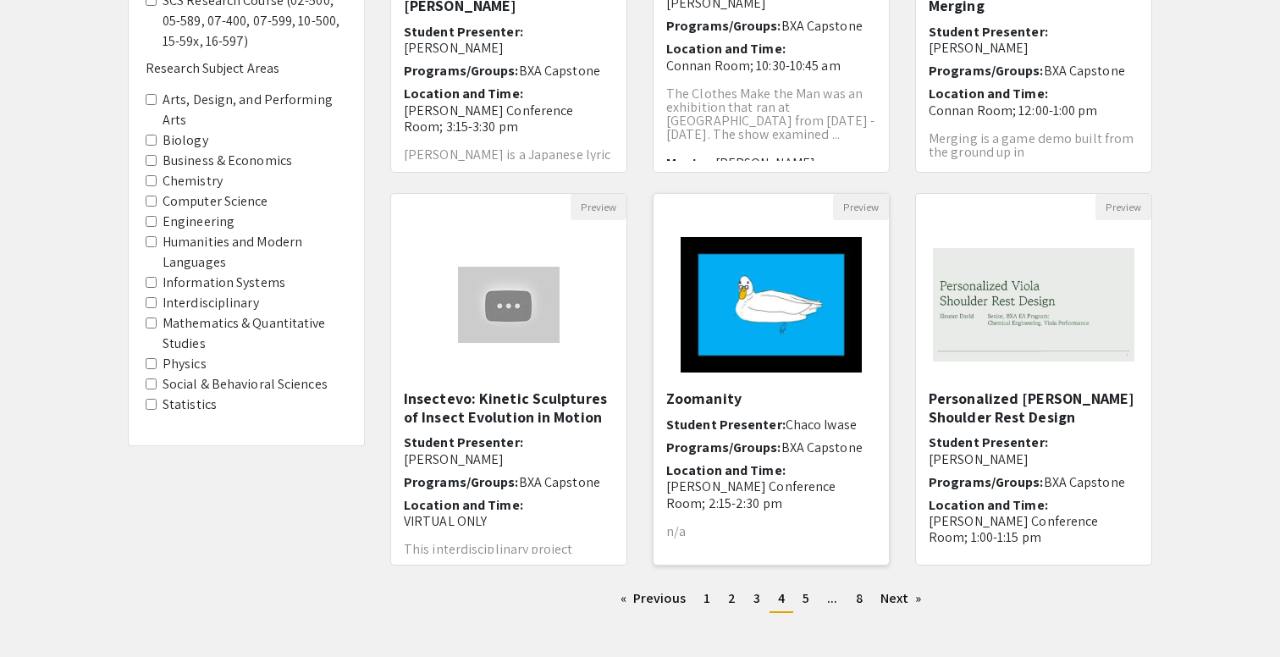
scroll to position [420, 0]
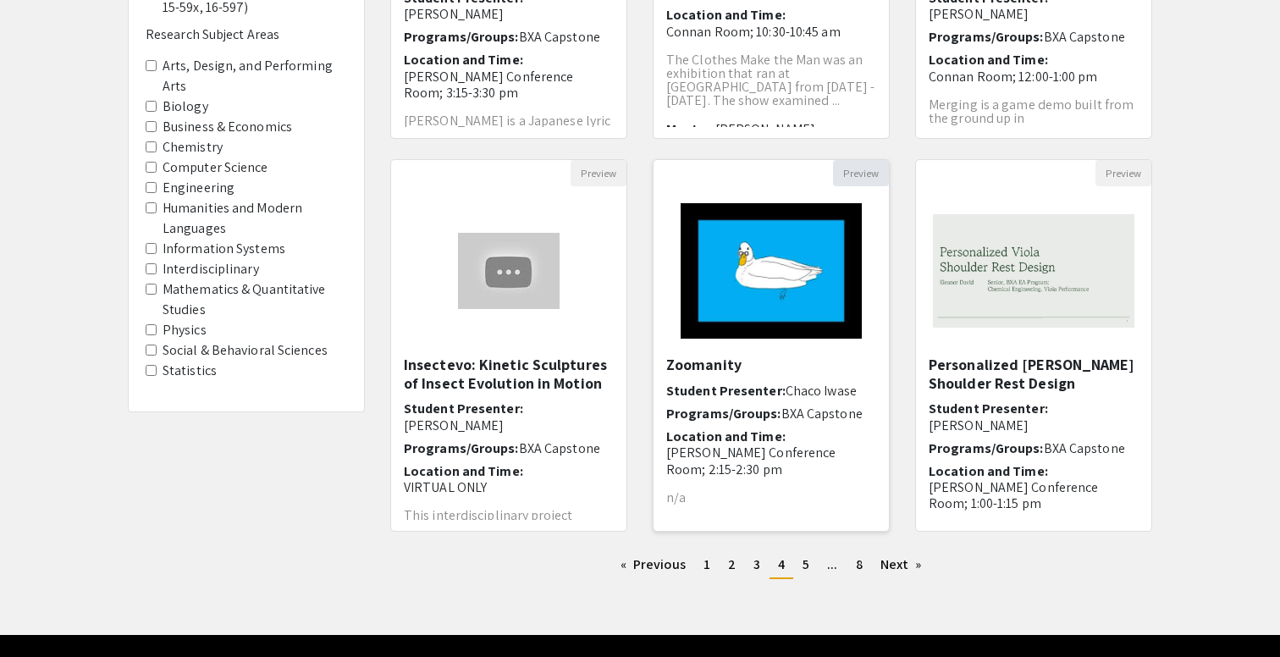
click at [865, 179] on button "Preview" at bounding box center [861, 173] width 56 height 26
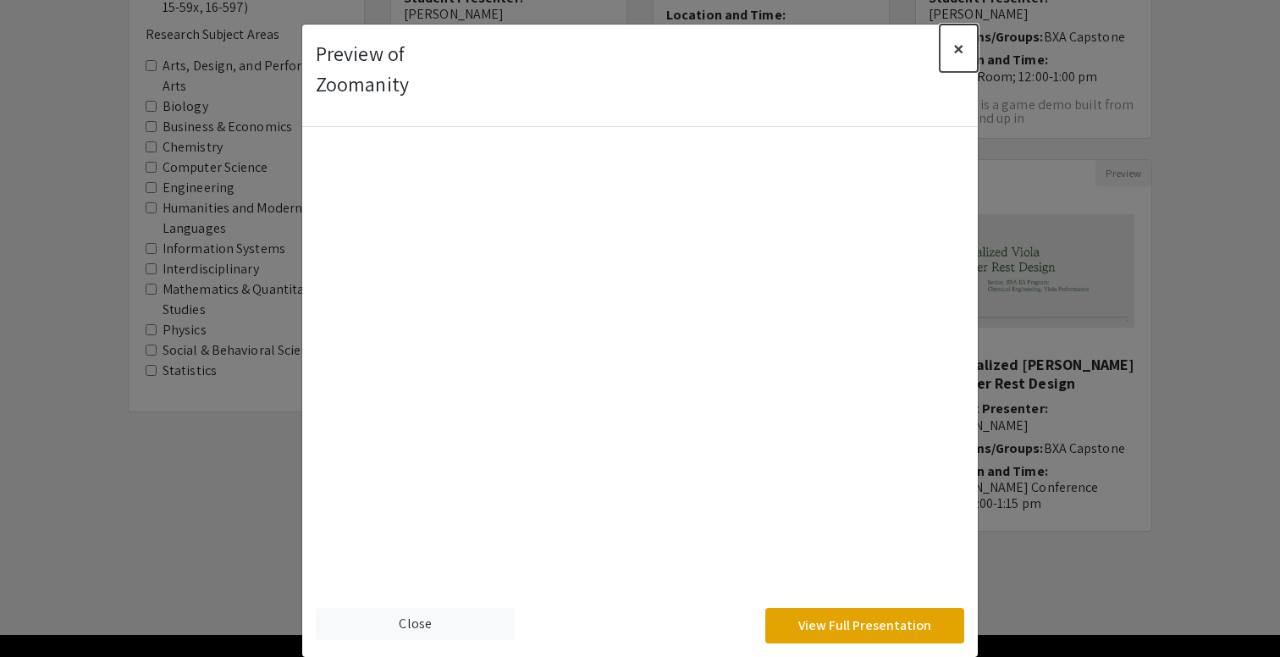
click at [960, 47] on span "×" at bounding box center [959, 48] width 11 height 27
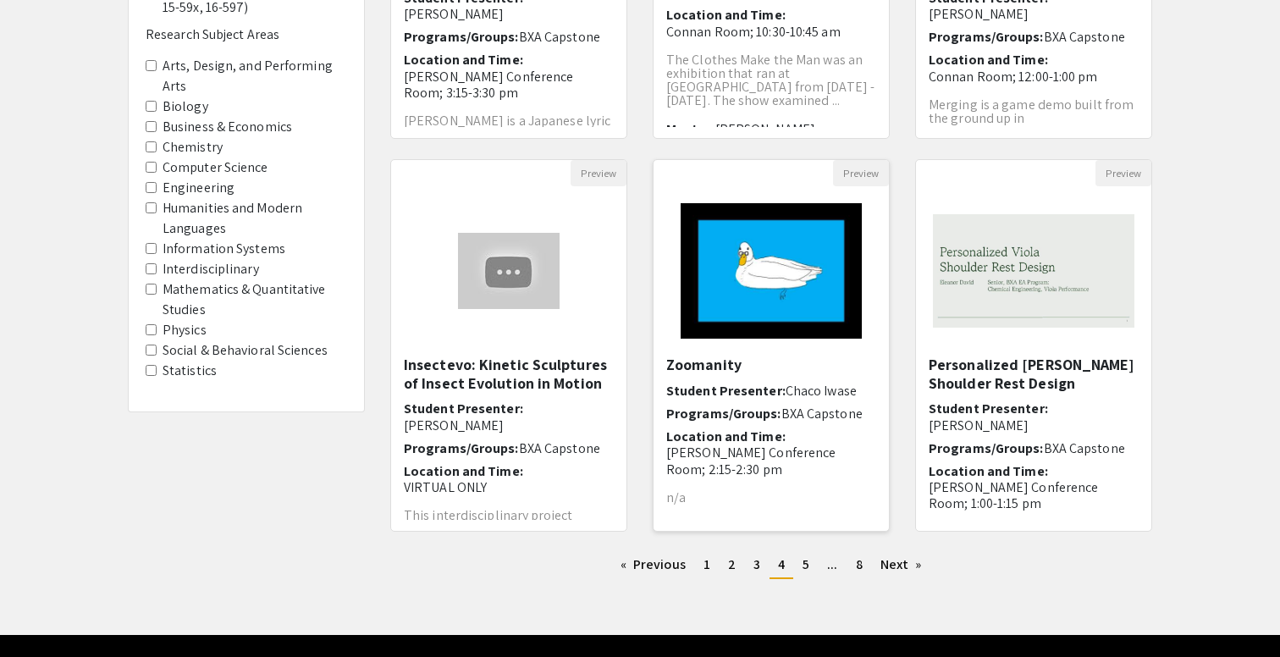
click at [727, 290] on img "Open Presentation <p>Zoomanity </p>" at bounding box center [771, 270] width 214 height 169
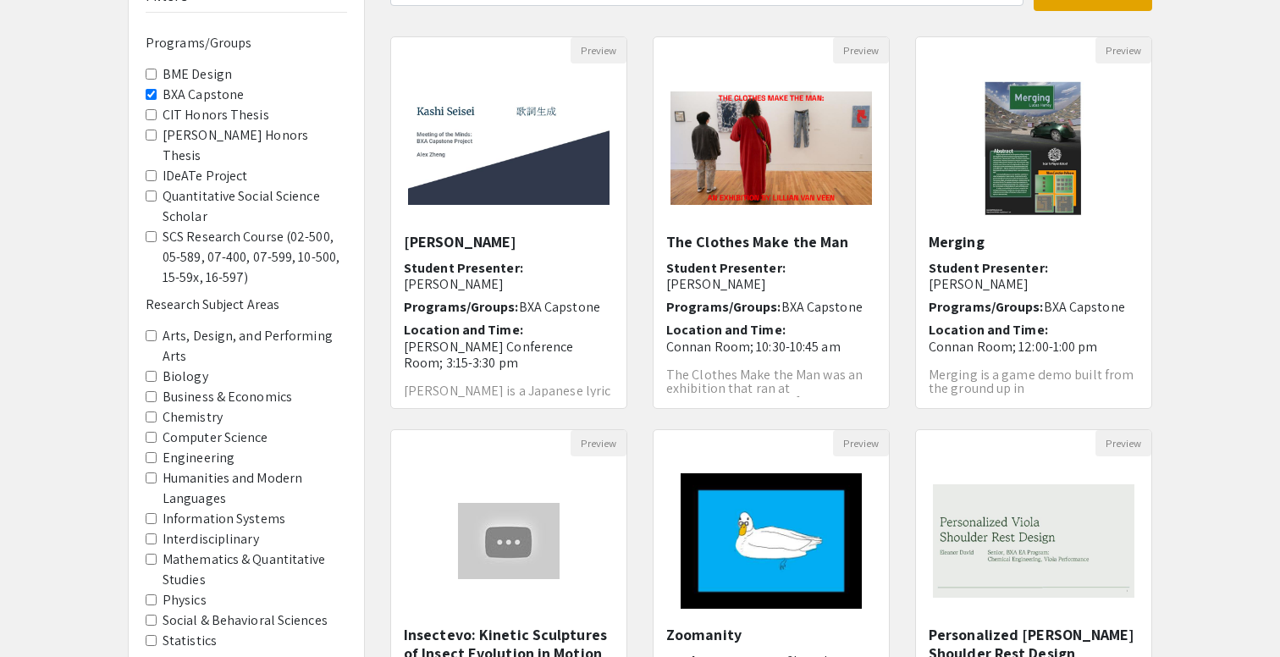
scroll to position [466, 0]
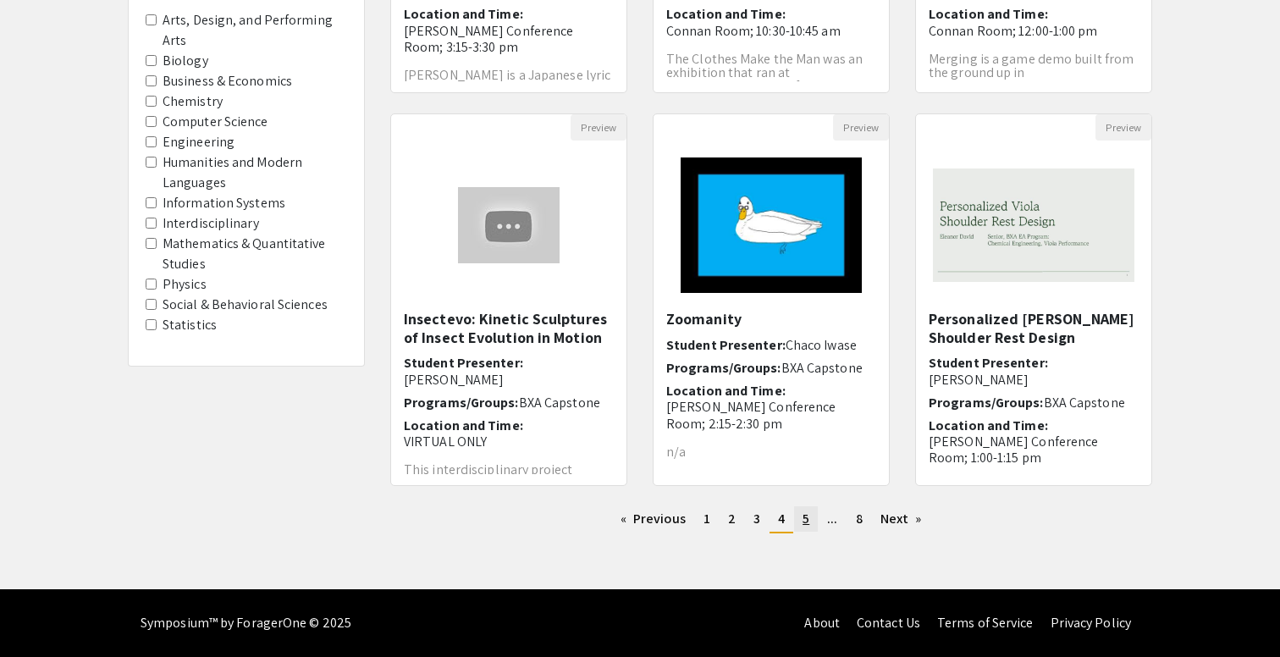
click at [808, 521] on span "5" at bounding box center [806, 519] width 7 height 18
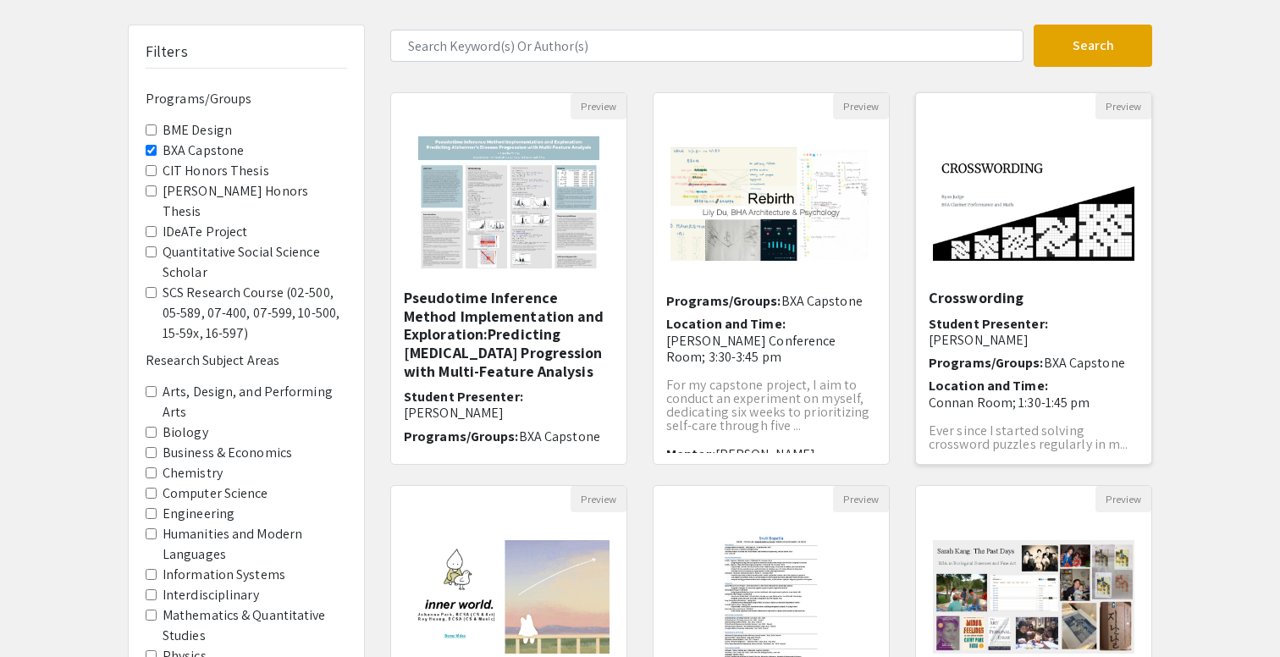
scroll to position [96, 0]
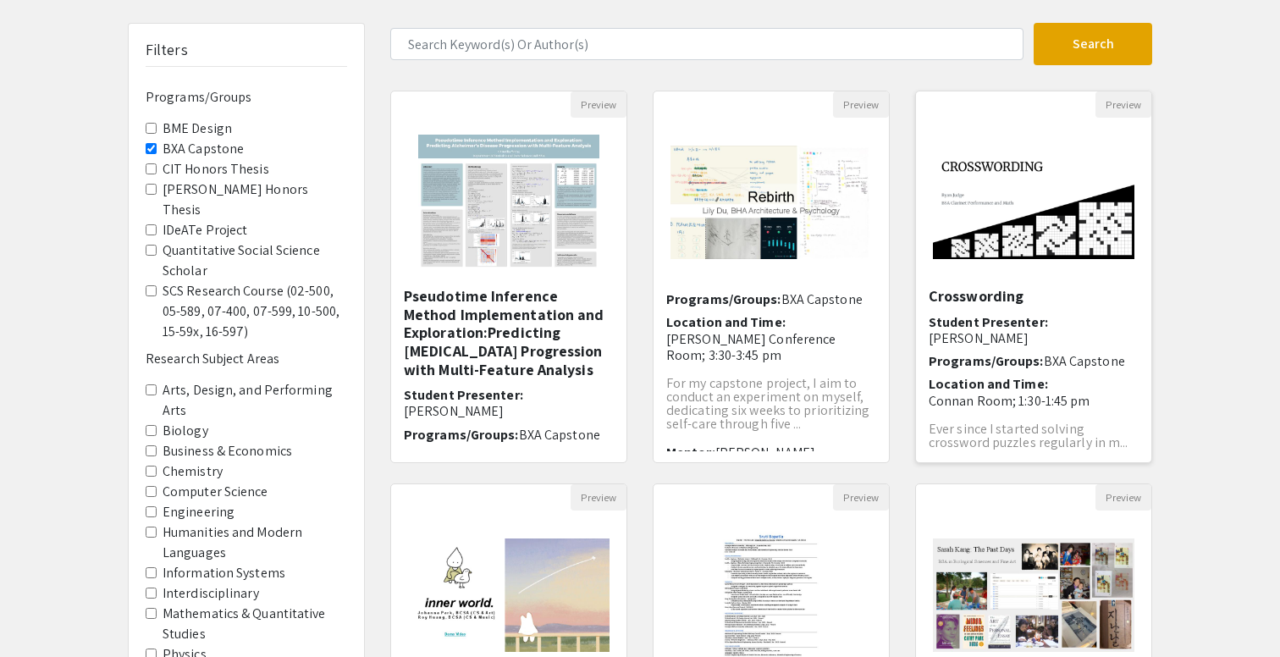
click at [1004, 213] on img "Open Presentation <p>Crosswording</p>" at bounding box center [1033, 202] width 235 height 147
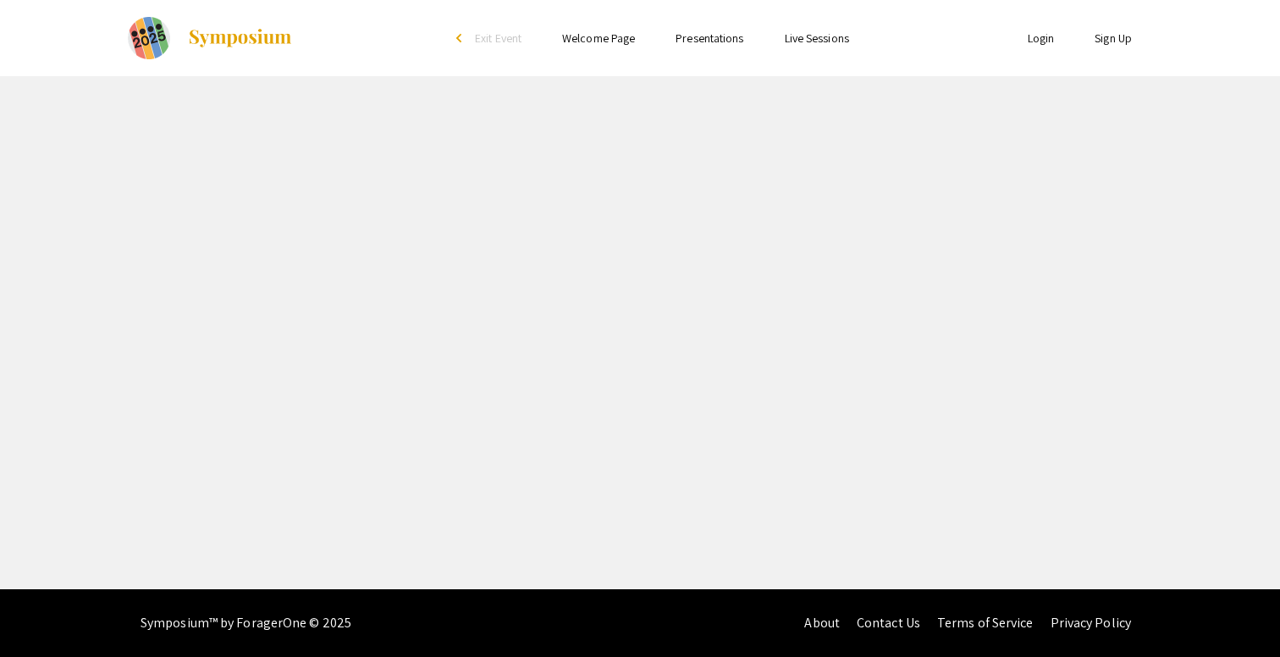
select select "custom"
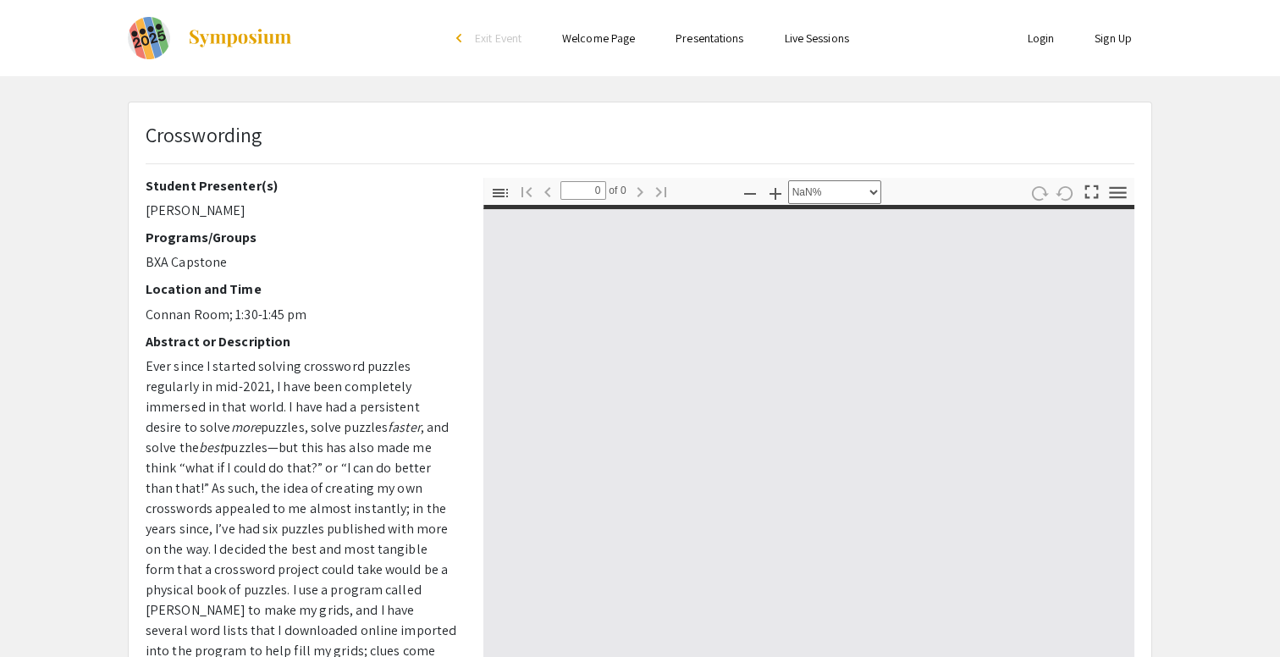
type input "1"
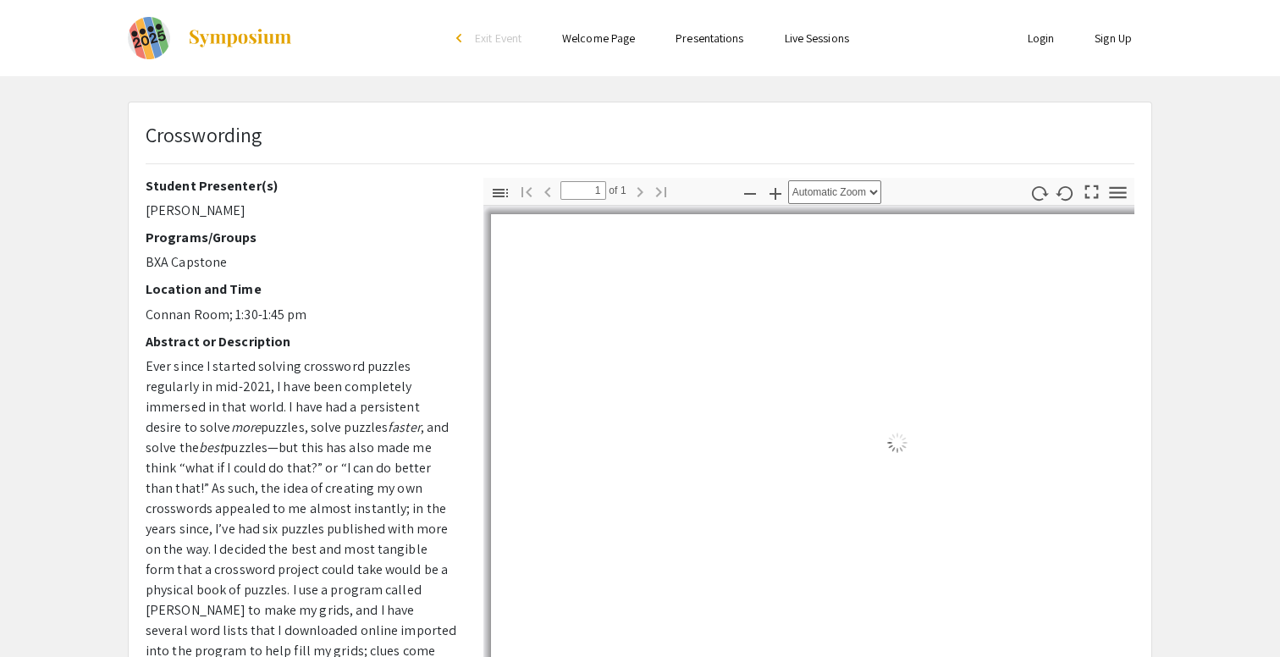
select select "auto"
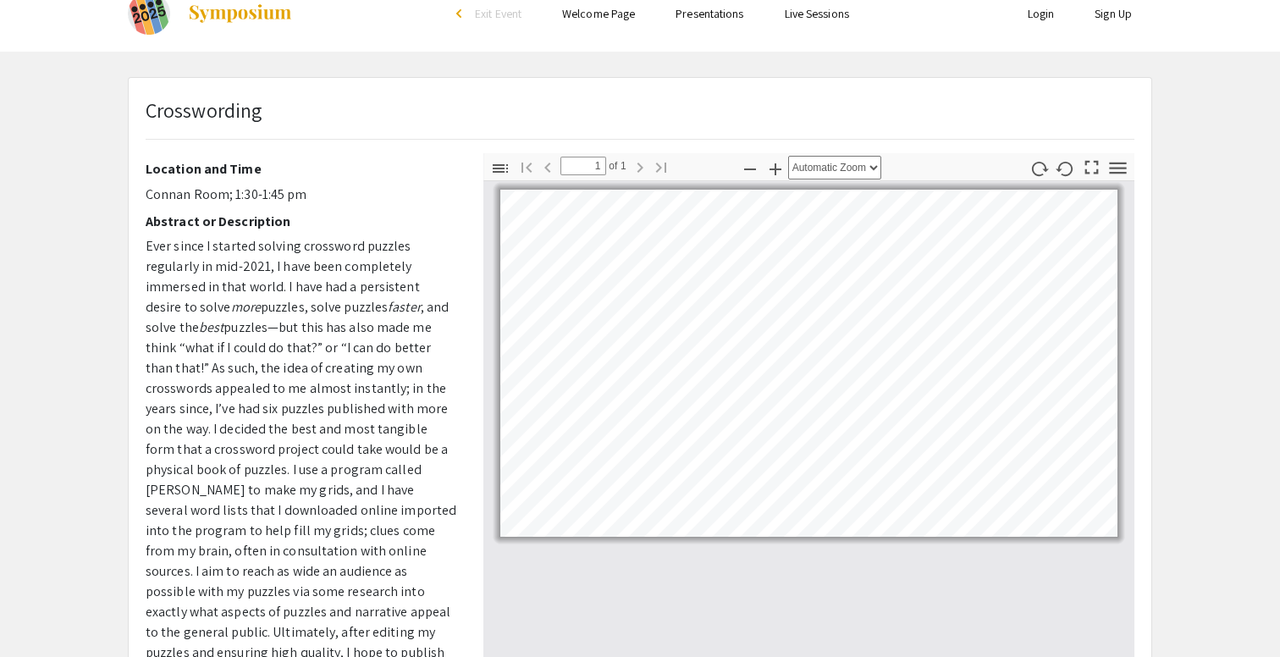
scroll to position [27, 0]
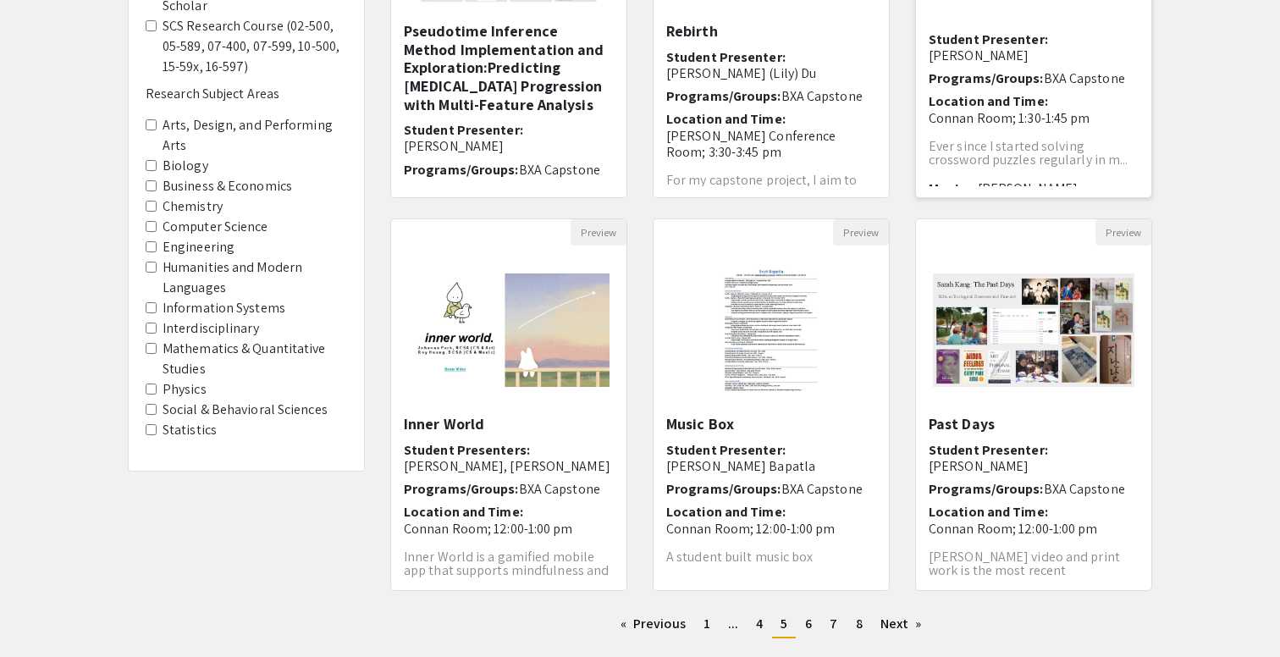
scroll to position [466, 0]
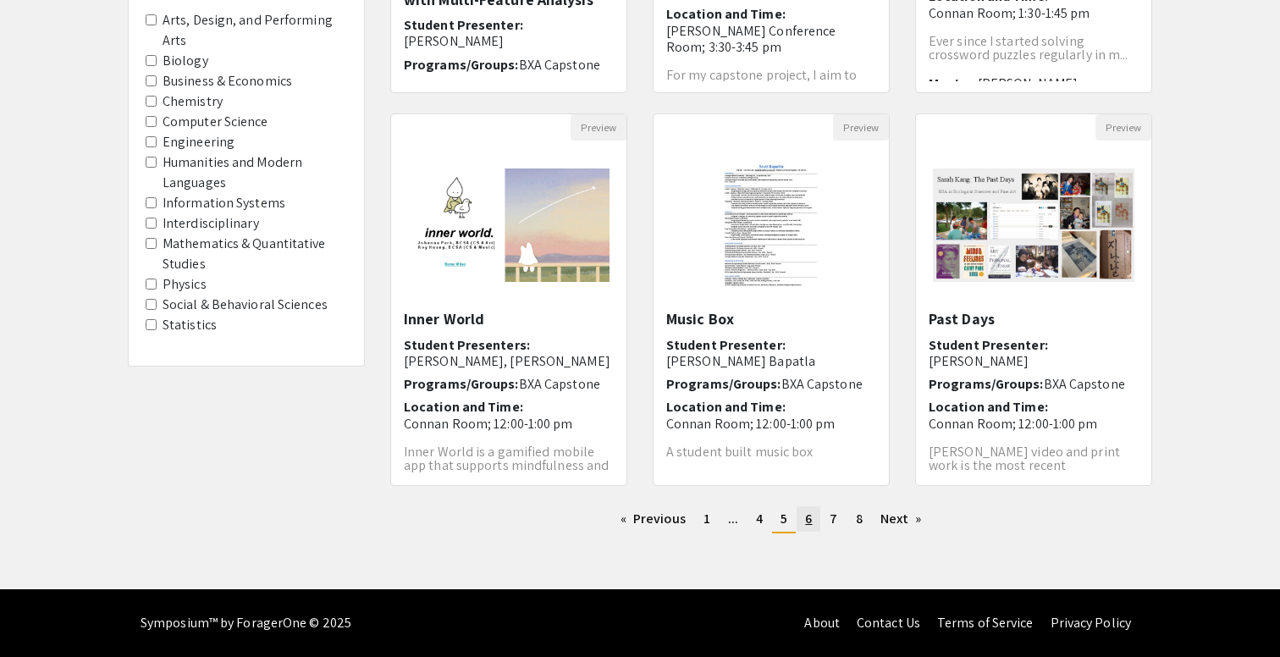
click at [809, 517] on span "6" at bounding box center [808, 519] width 7 height 18
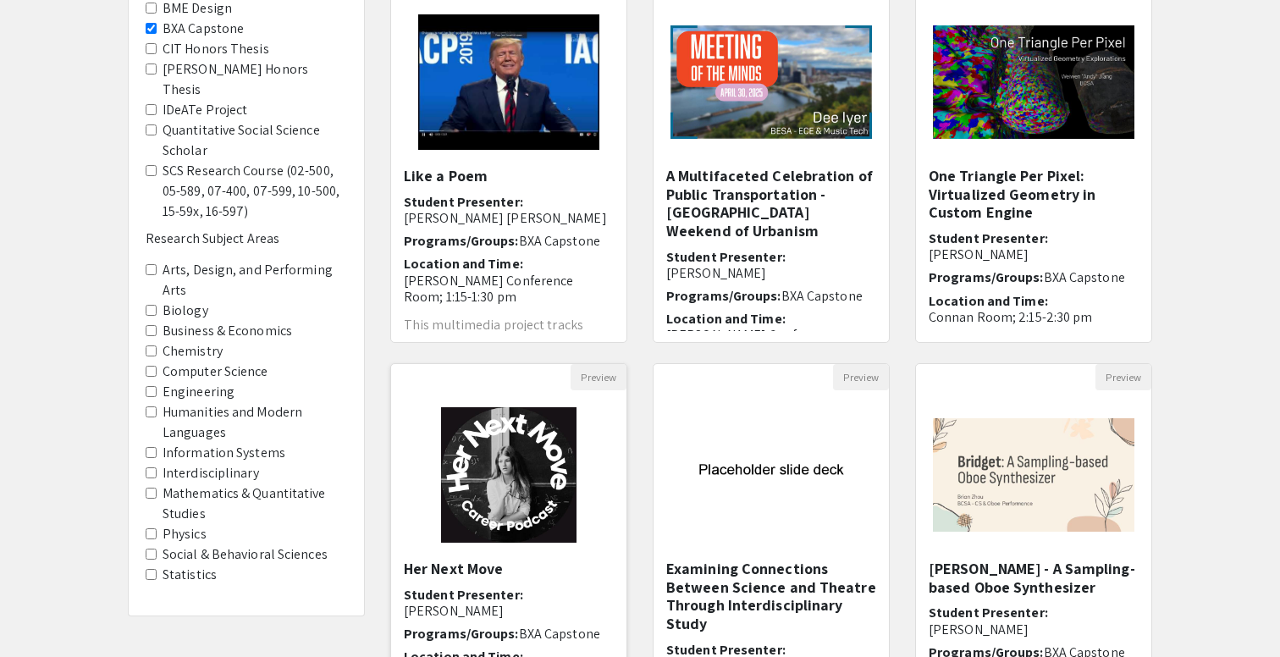
scroll to position [246, 0]
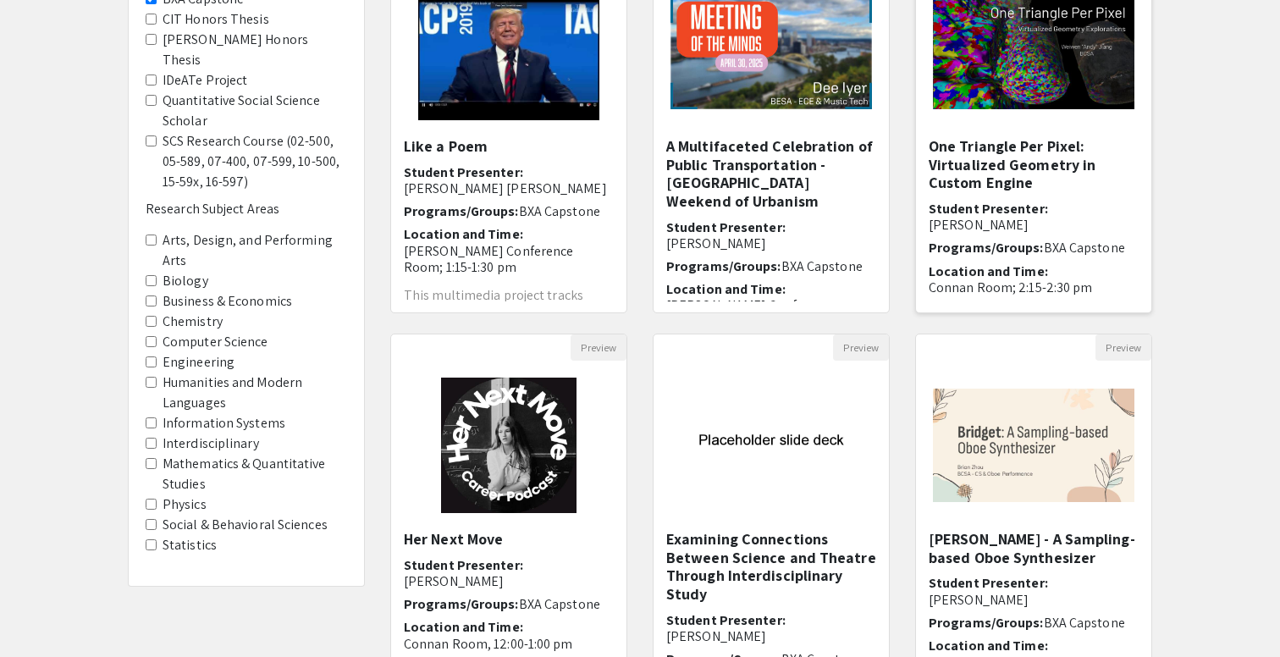
click at [971, 70] on img "Open Presentation <p>One Triangle Per Pixel: Virtualized Geometry in Custom Eng…" at bounding box center [1033, 52] width 235 height 147
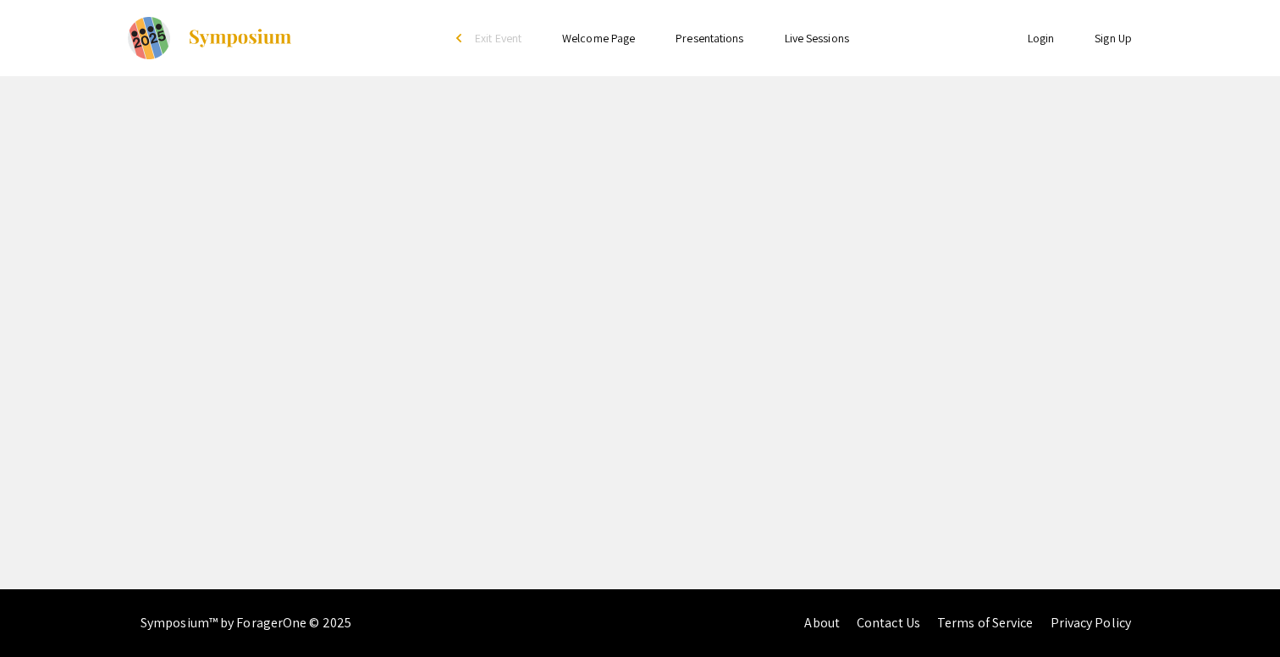
select select "custom"
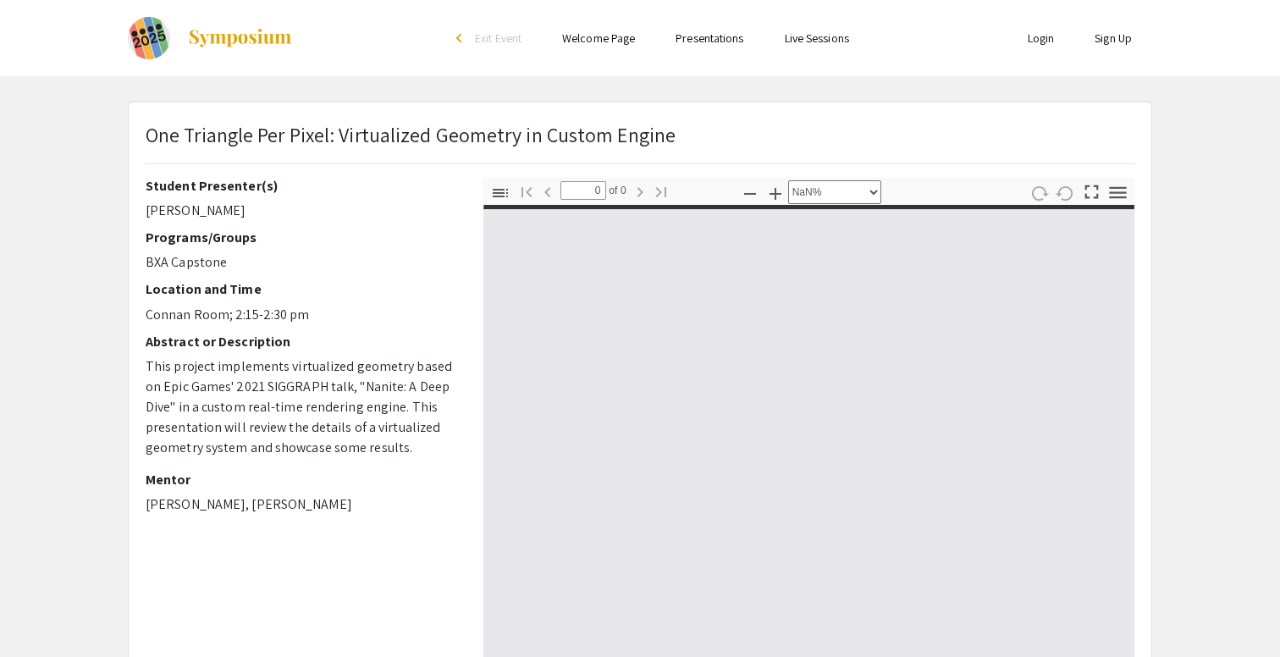
type input "1"
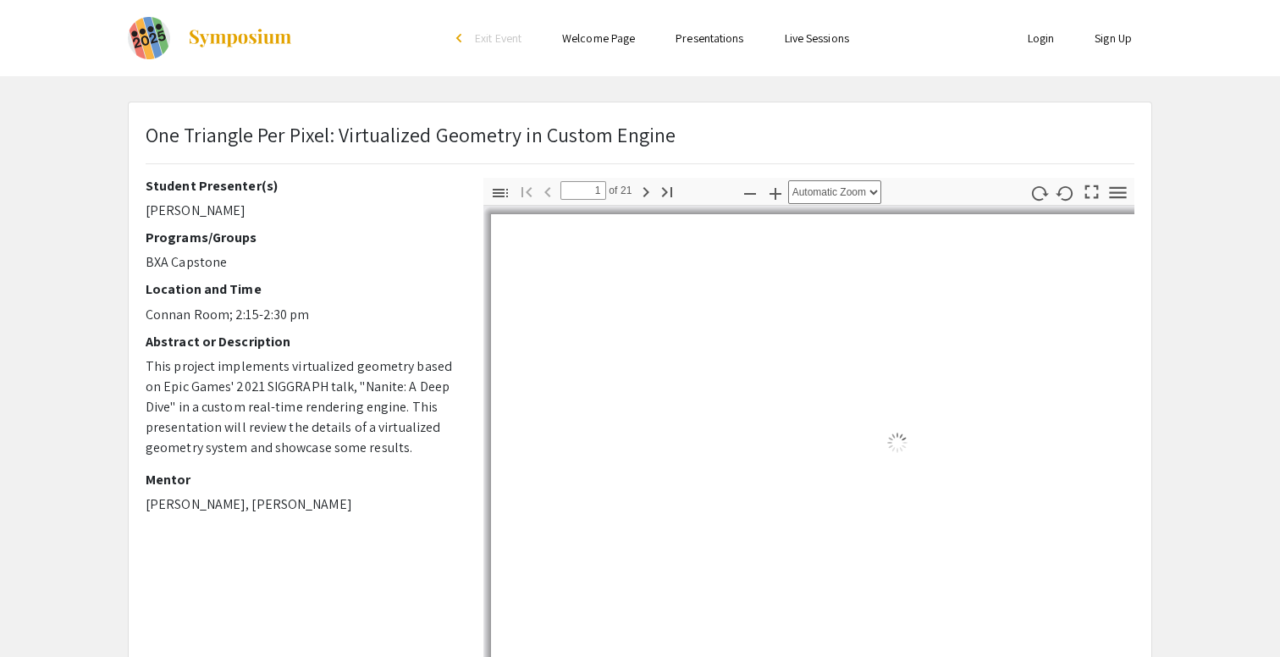
select select "auto"
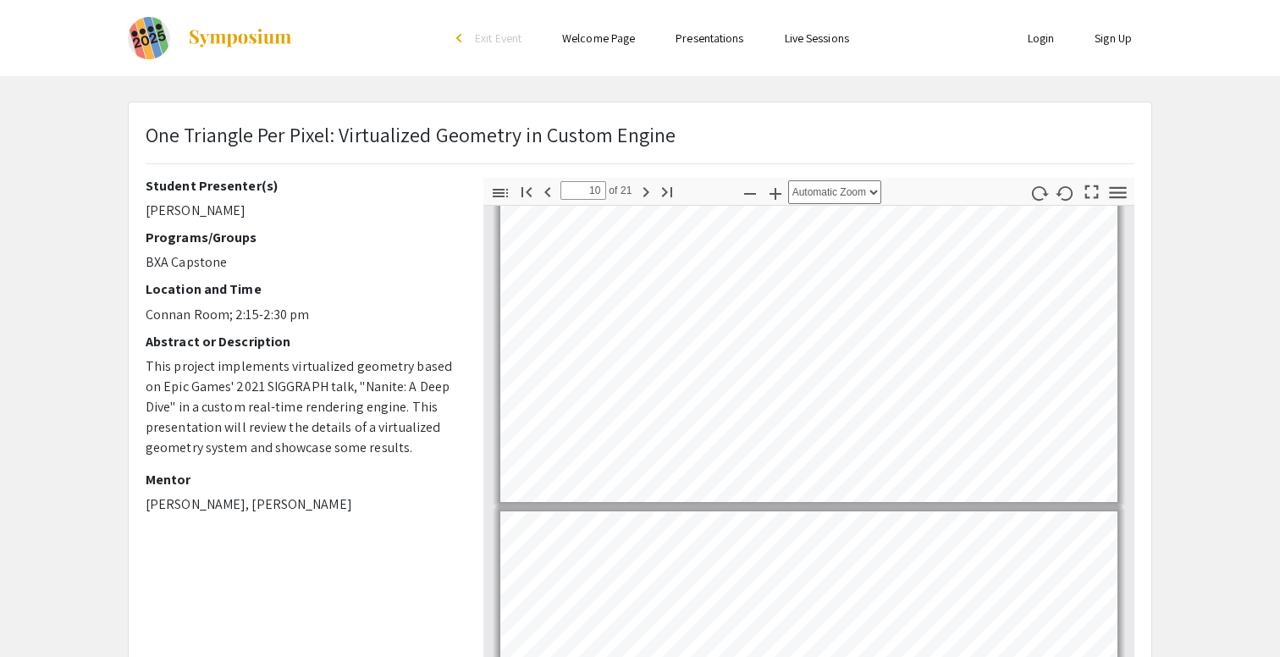
type input "11"
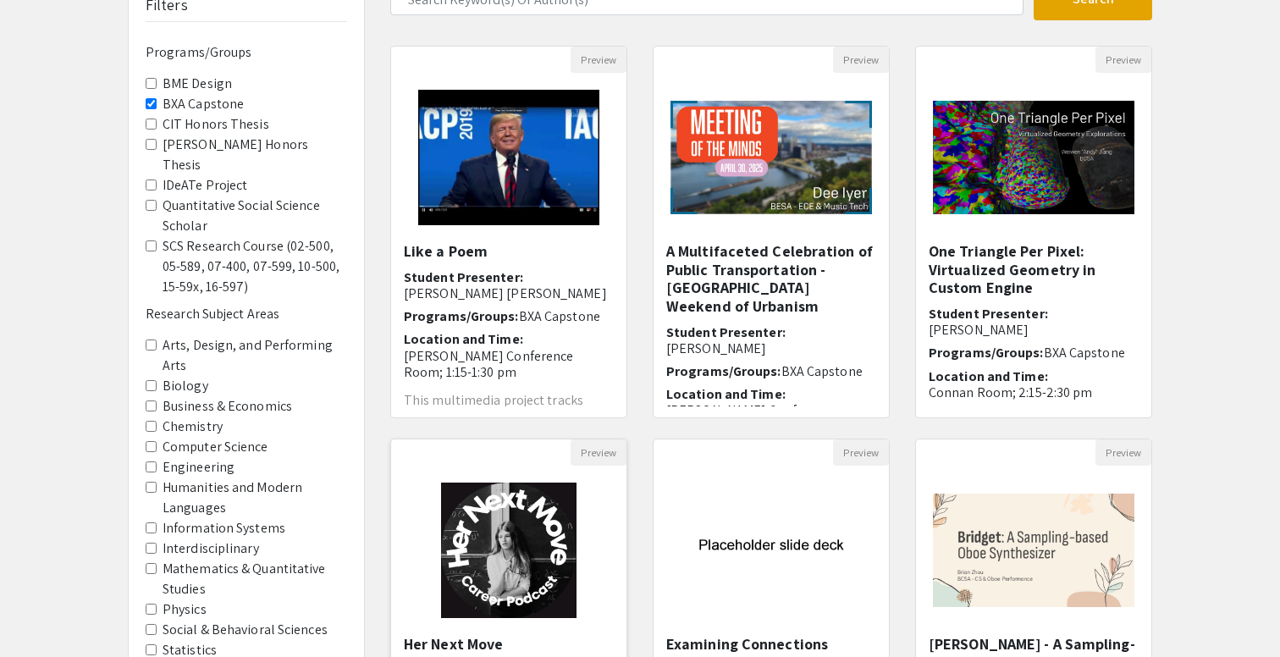
scroll to position [39, 0]
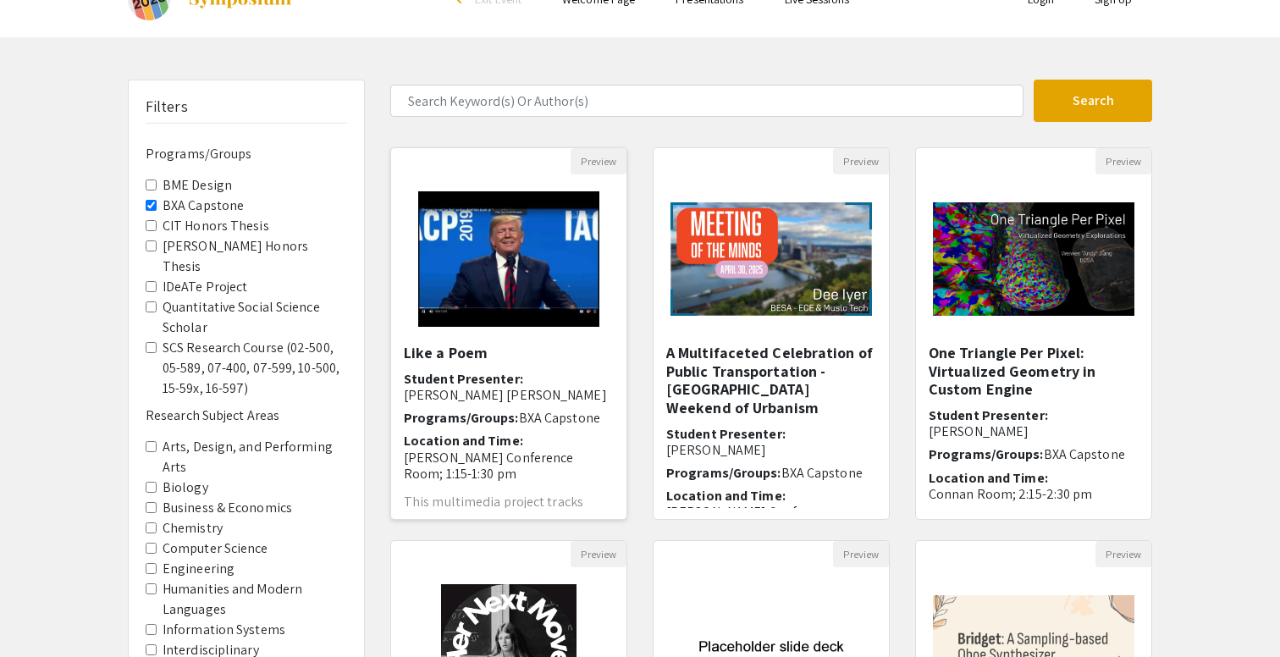
click at [486, 401] on span "[PERSON_NAME] [PERSON_NAME]" at bounding box center [505, 395] width 203 height 18
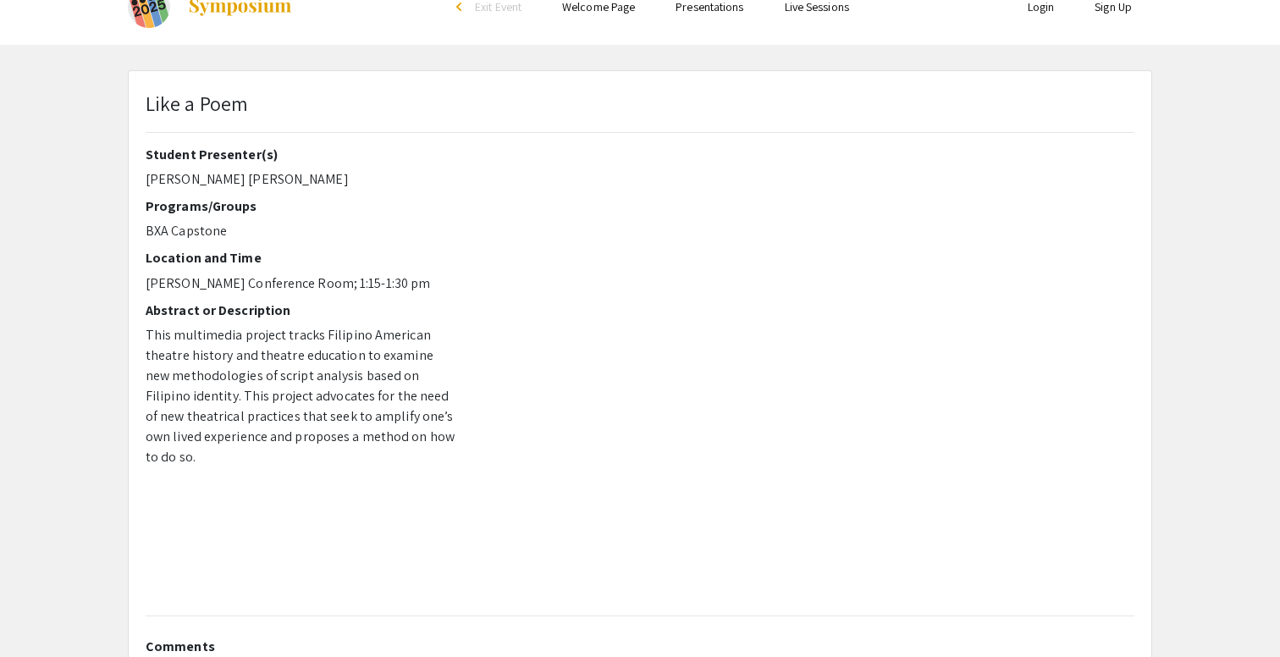
scroll to position [33, 0]
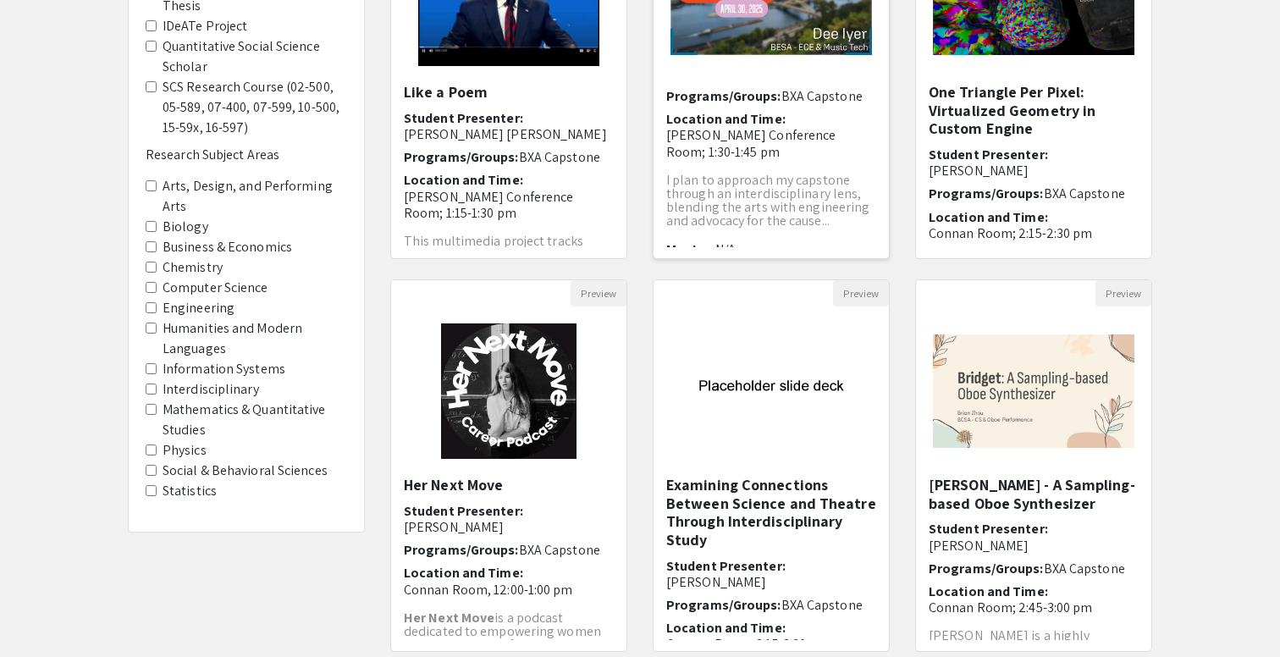
scroll to position [466, 0]
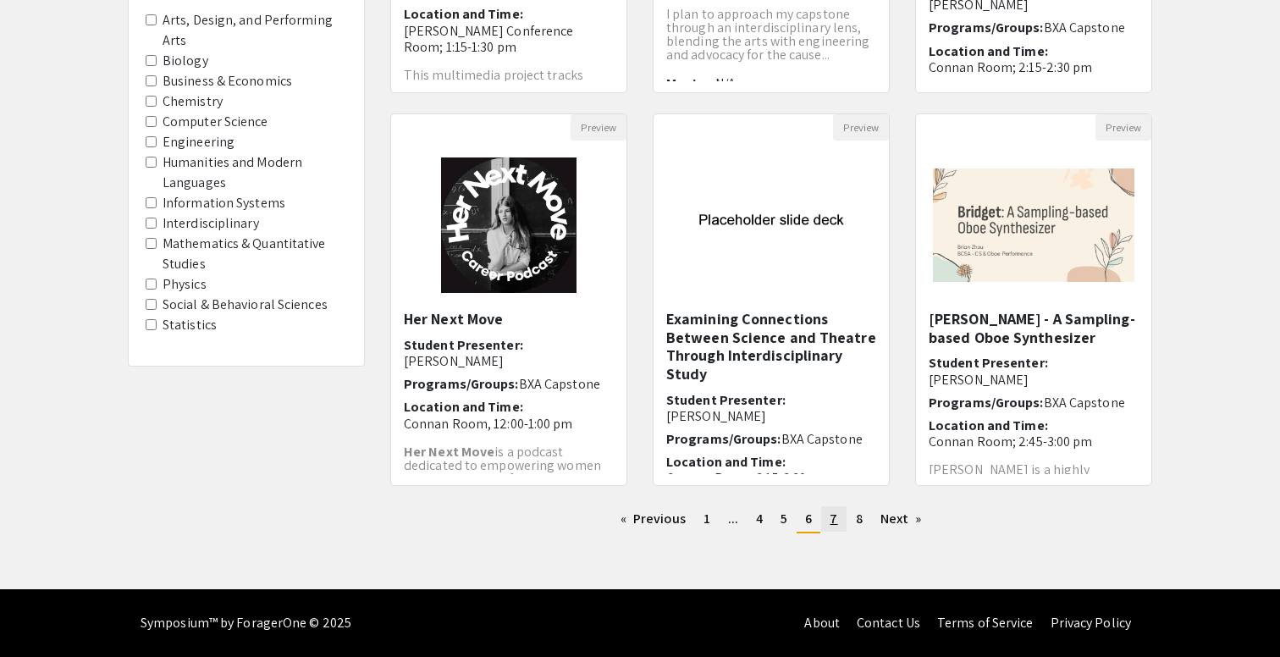
click at [827, 518] on link "page 7" at bounding box center [833, 518] width 25 height 25
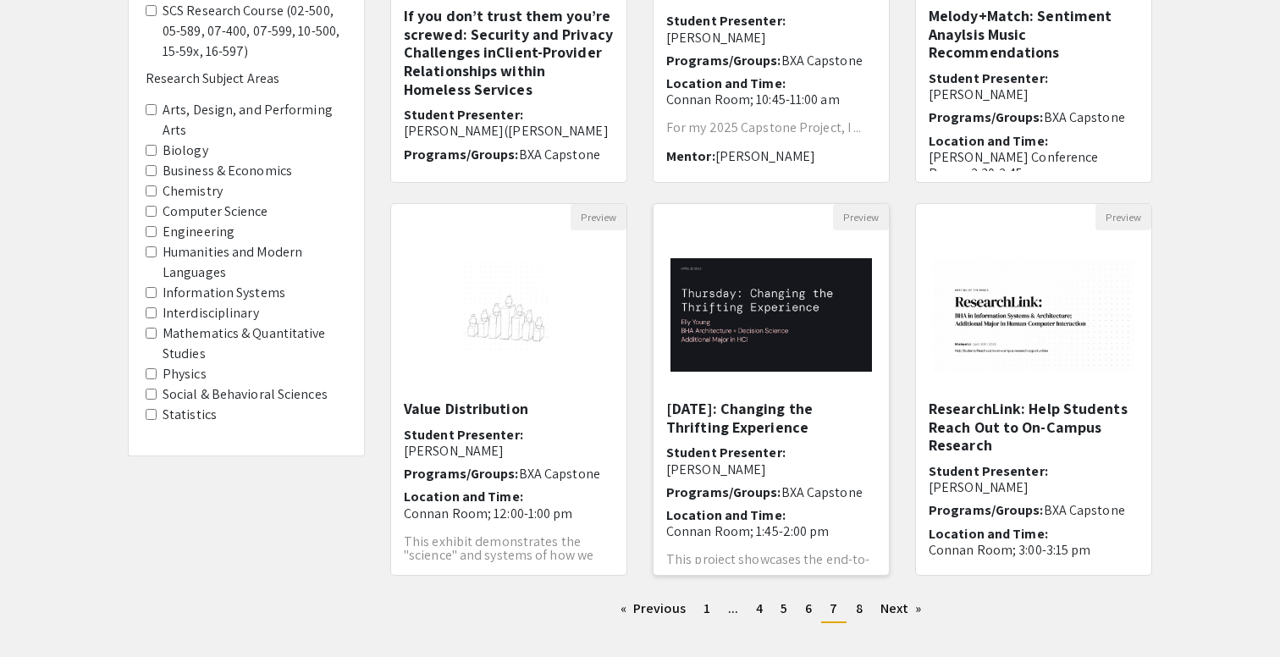
scroll to position [394, 0]
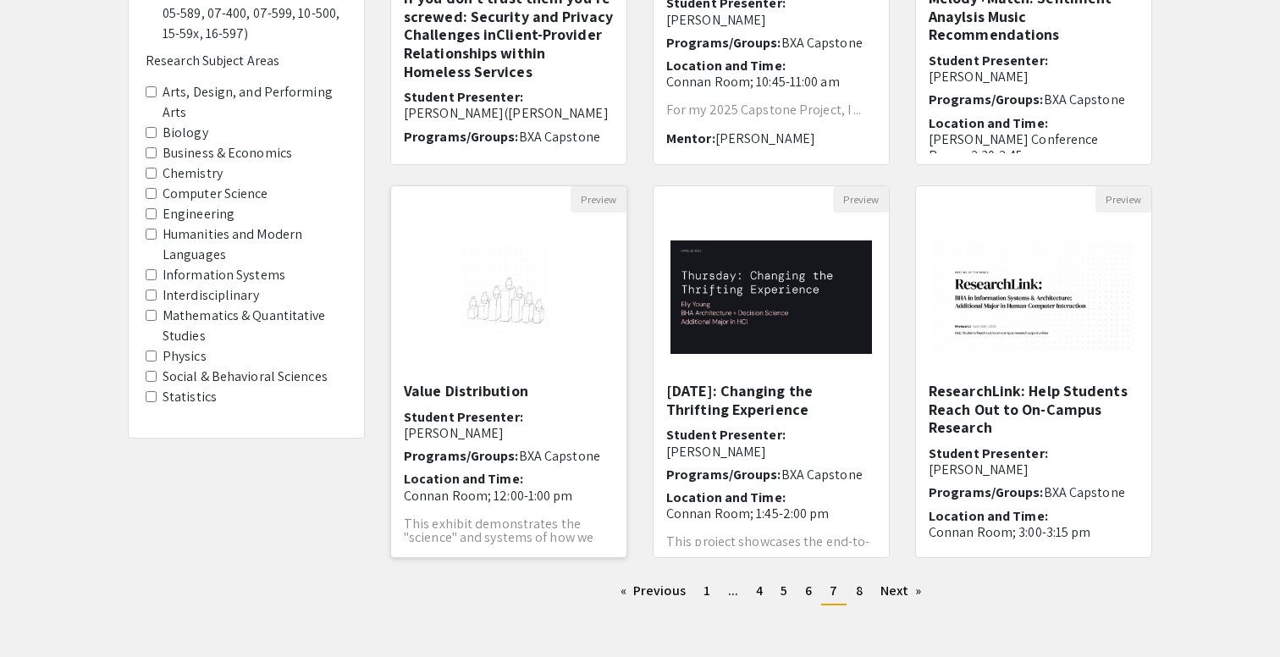
click at [488, 423] on h6 "Student Presenter: [PERSON_NAME]" at bounding box center [509, 425] width 210 height 32
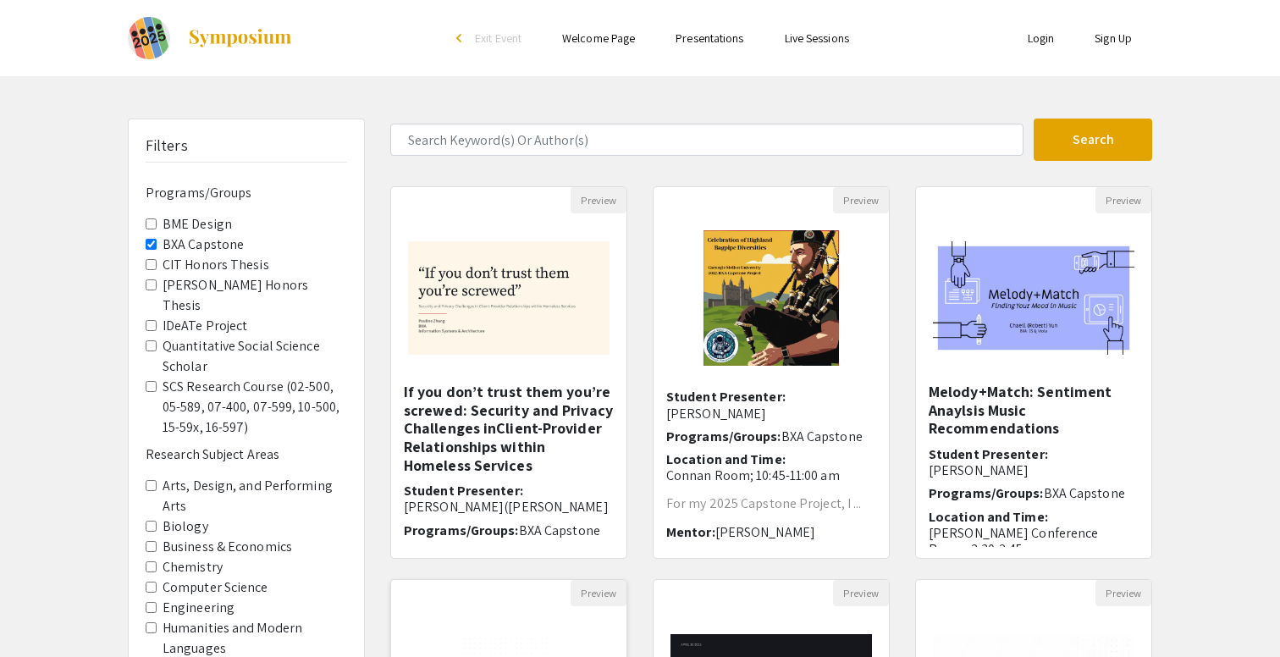
select select "custom"
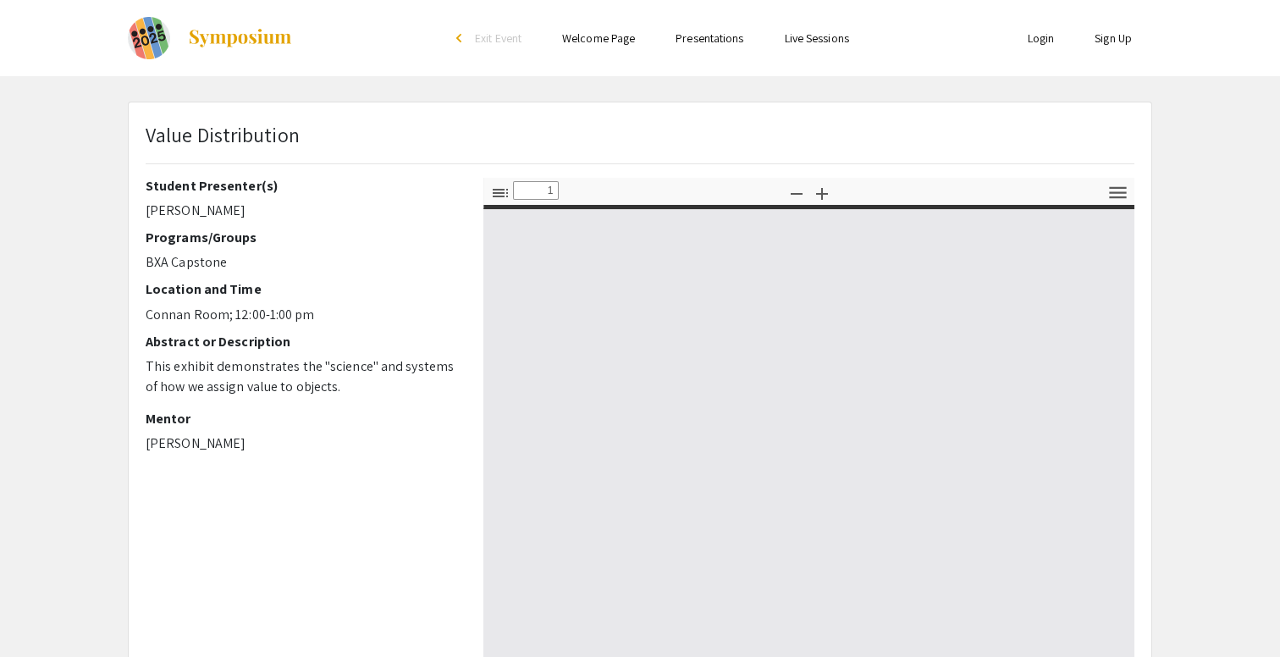
type input "0"
select select "custom"
type input "1"
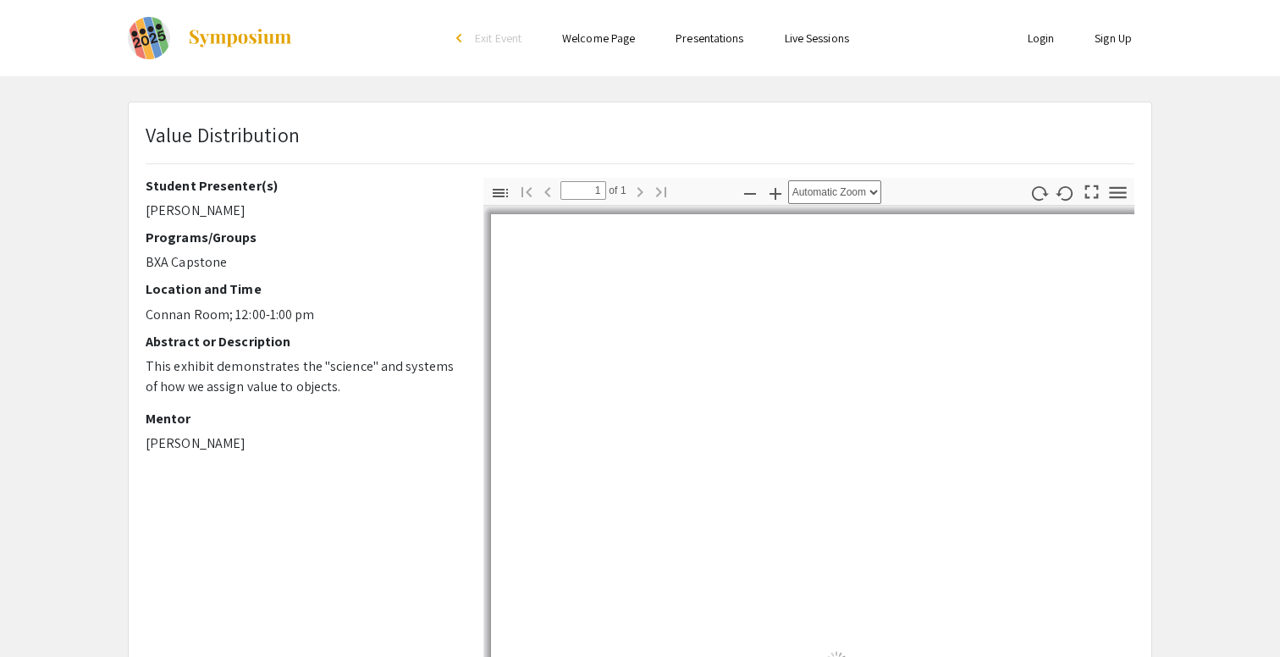
select select "auto"
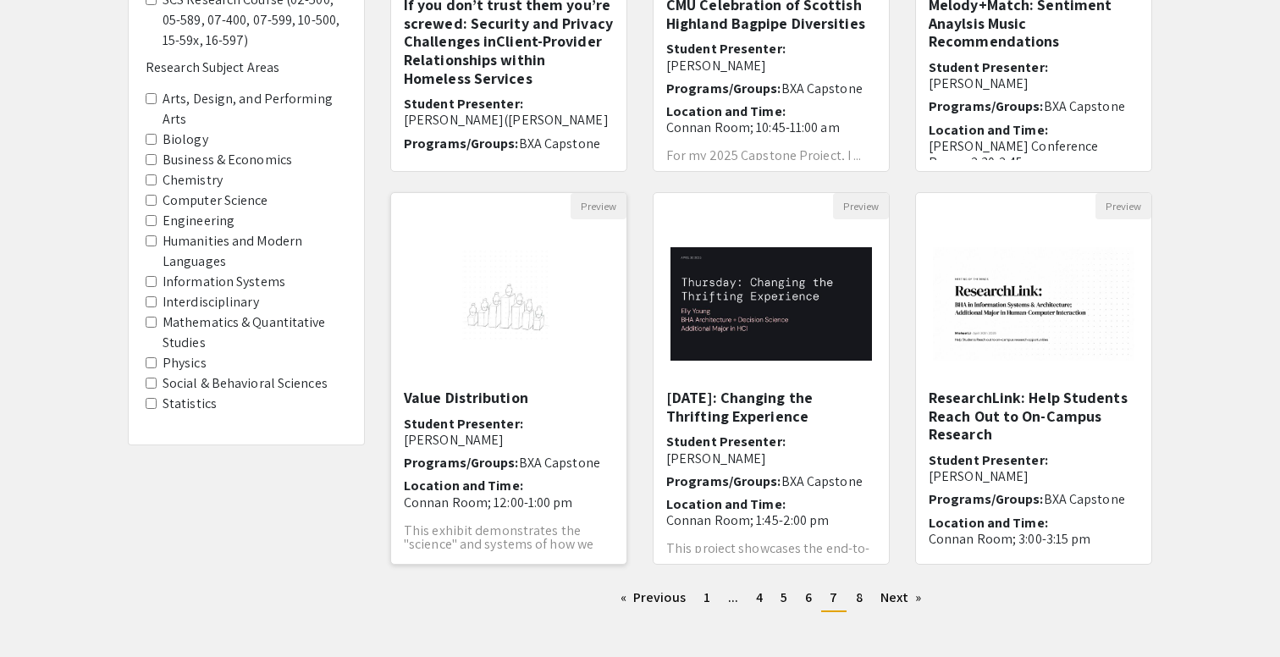
scroll to position [31, 0]
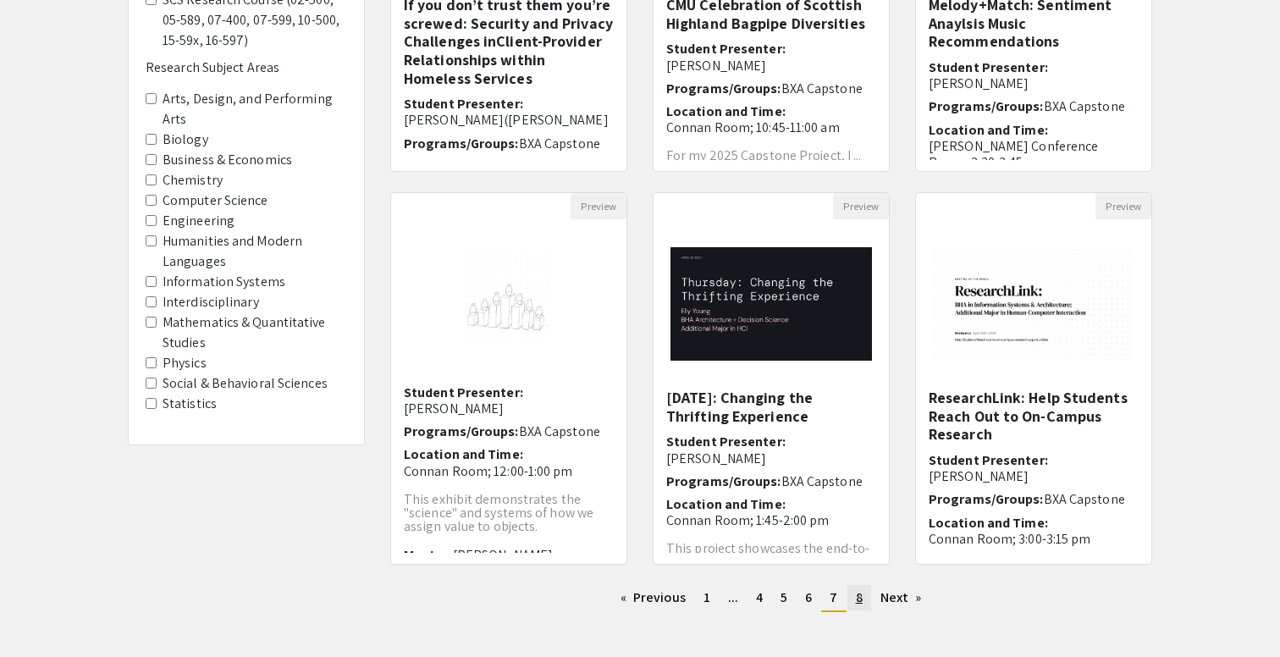
click at [861, 602] on span "8" at bounding box center [859, 598] width 7 height 18
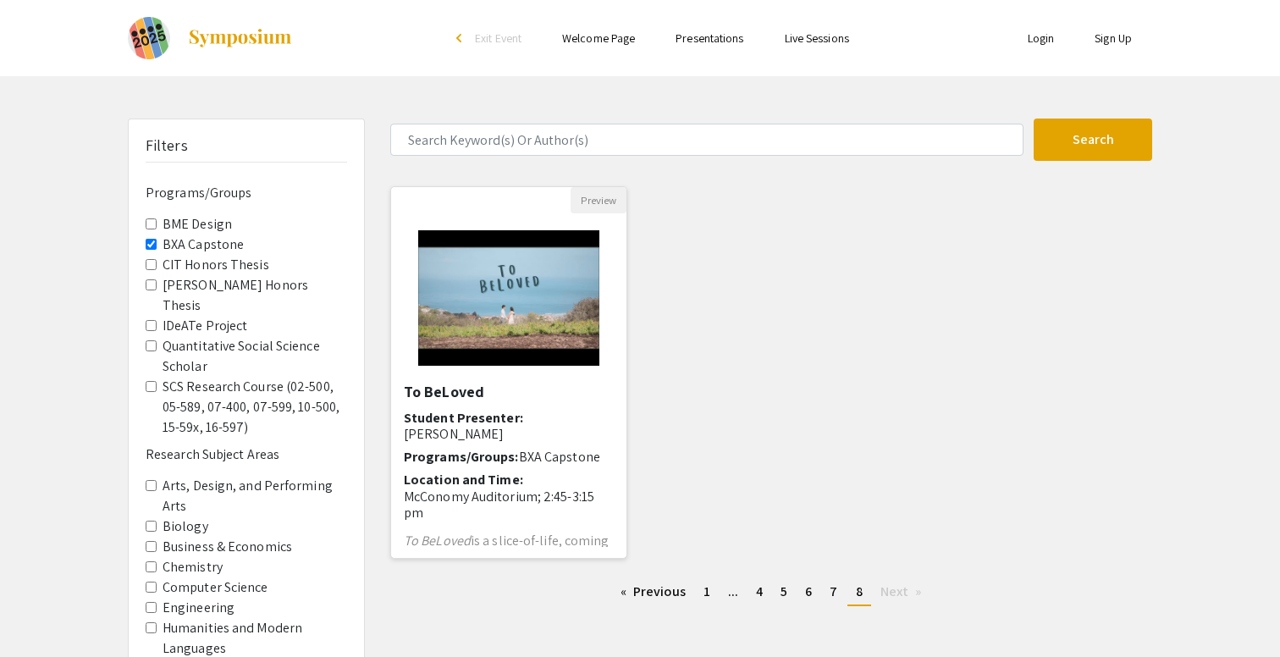
click at [446, 448] on span "Programs/Groups:" at bounding box center [461, 457] width 115 height 18
